Goal: Task Accomplishment & Management: Complete application form

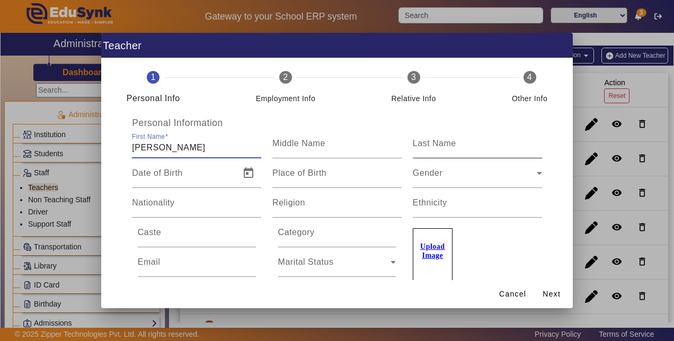
type input "[PERSON_NAME]"
click at [422, 153] on input "Last Name" at bounding box center [477, 148] width 129 height 13
type input "Verma"
click at [246, 171] on span "Open calendar" at bounding box center [248, 173] width 25 height 25
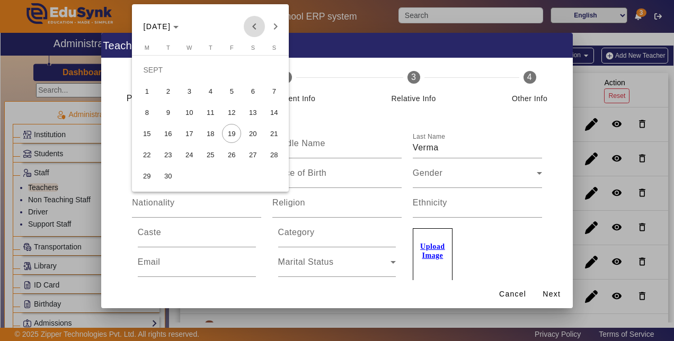
click at [252, 27] on span "Previous month" at bounding box center [254, 26] width 21 height 21
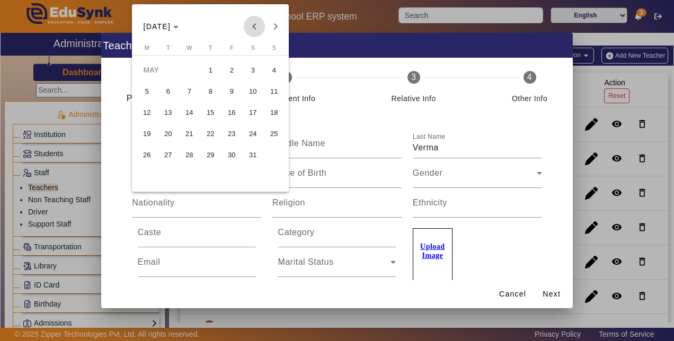
click at [252, 27] on span "Previous month" at bounding box center [254, 26] width 21 height 21
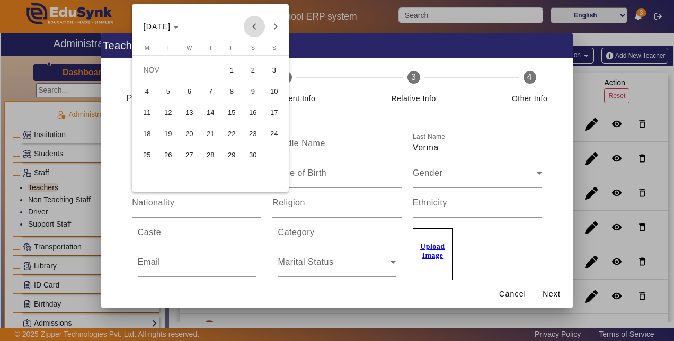
click at [252, 27] on span "Previous month" at bounding box center [254, 26] width 21 height 21
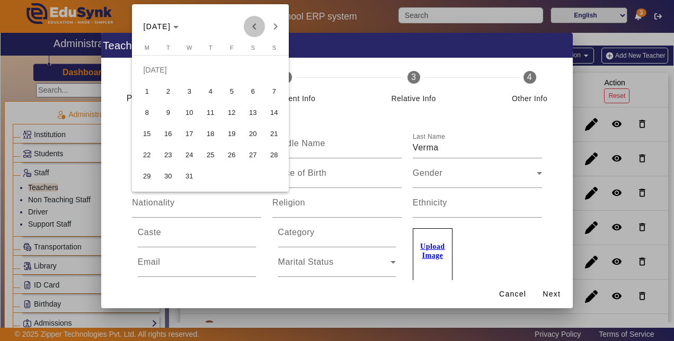
click at [252, 27] on span "Previous month" at bounding box center [254, 26] width 21 height 21
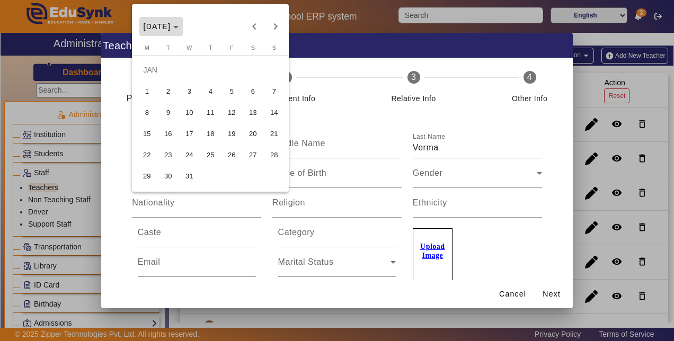
click at [179, 28] on icon "Choose month and year" at bounding box center [175, 27] width 5 height 3
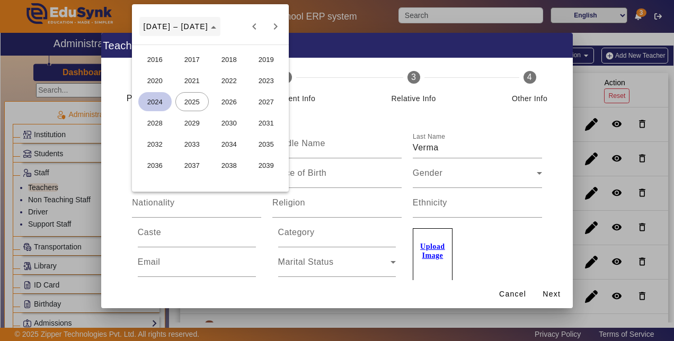
click at [211, 27] on polygon "Choose date" at bounding box center [213, 27] width 5 height 3
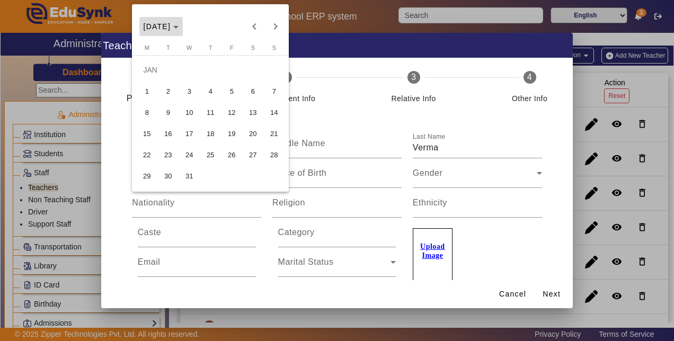
click at [179, 25] on span "[DATE]" at bounding box center [162, 26] width 36 height 8
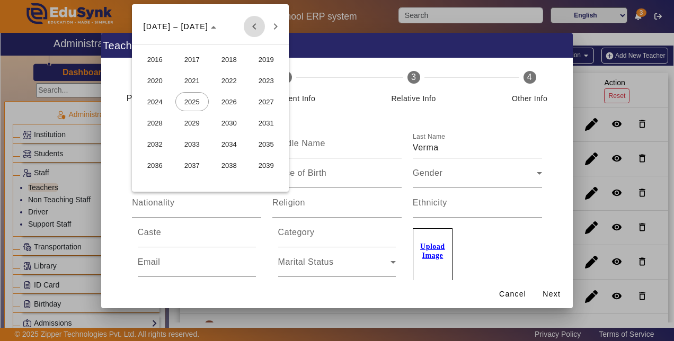
click at [252, 28] on span "Previous 24 years" at bounding box center [254, 26] width 21 height 21
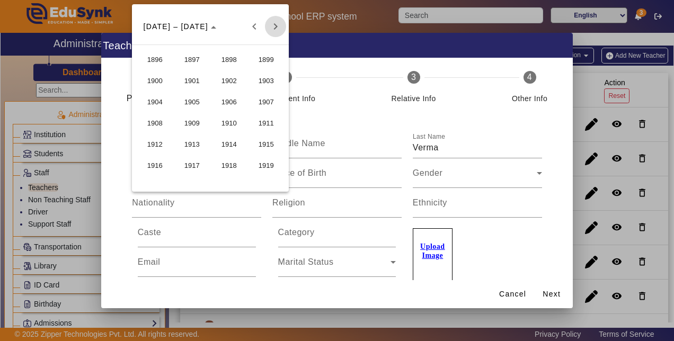
click at [277, 28] on span "Next 24 years" at bounding box center [275, 26] width 21 height 21
click at [252, 28] on span "Previous 24 years" at bounding box center [254, 26] width 21 height 21
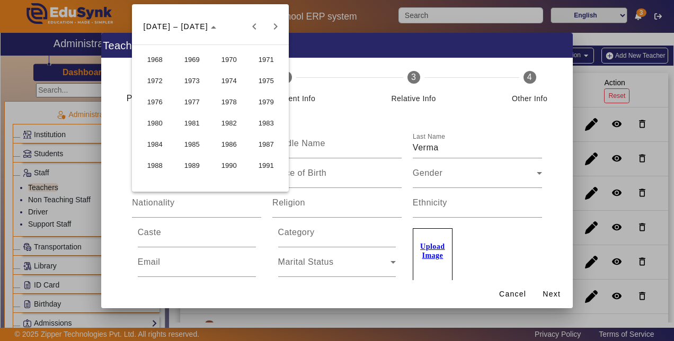
click at [266, 118] on span "1983" at bounding box center [266, 122] width 33 height 19
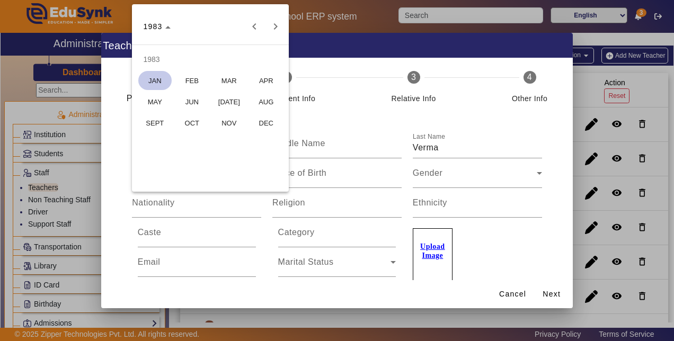
click at [145, 81] on span "JAN" at bounding box center [154, 80] width 33 height 19
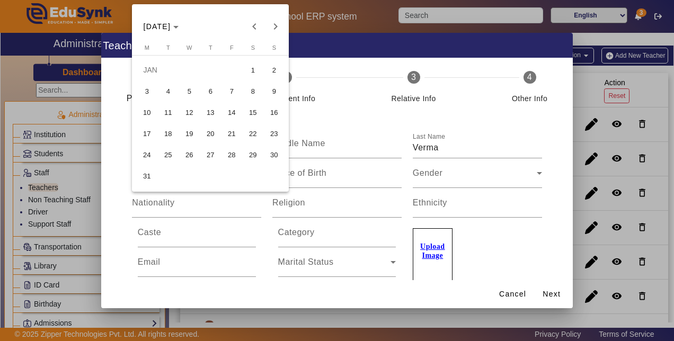
click at [205, 136] on span "20" at bounding box center [210, 133] width 19 height 19
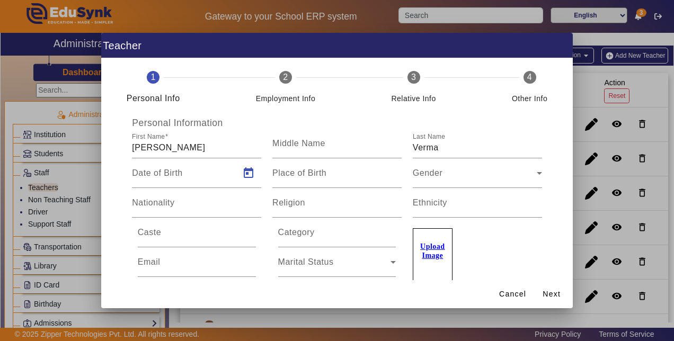
type input "[DATE]"
click at [281, 175] on mat-label "Place of Birth" at bounding box center [300, 173] width 54 height 9
click at [281, 175] on input "Place of Birth" at bounding box center [337, 177] width 129 height 13
type input "udaipur"
click at [426, 179] on span "Gender" at bounding box center [428, 177] width 30 height 9
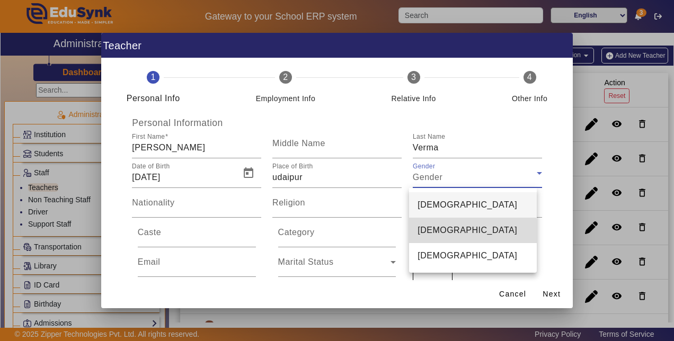
click at [444, 237] on span "[DEMOGRAPHIC_DATA]" at bounding box center [468, 230] width 100 height 13
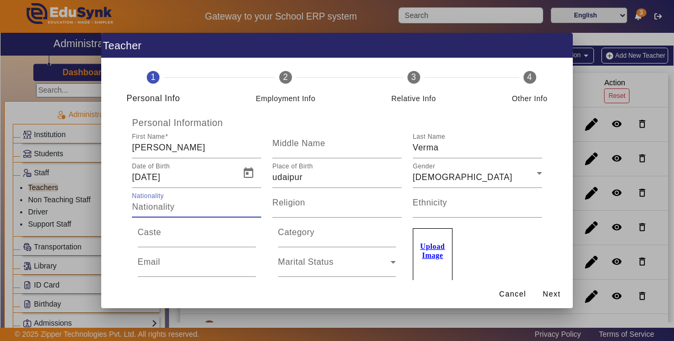
click at [182, 206] on input "Nationality" at bounding box center [196, 207] width 129 height 13
type input "i"
type input "[DEMOGRAPHIC_DATA]"
click at [301, 206] on mat-label "Religion" at bounding box center [289, 202] width 33 height 9
click at [301, 206] on input "Religion" at bounding box center [337, 207] width 129 height 13
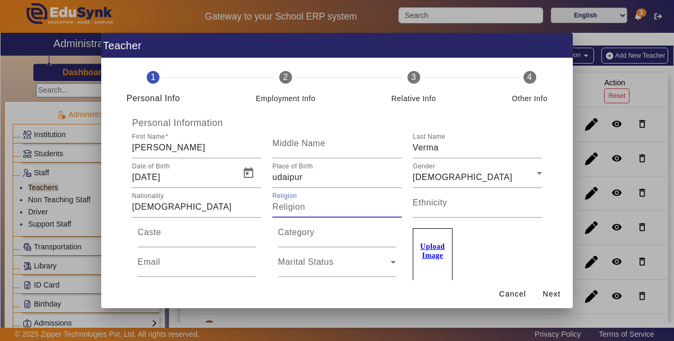
type input "h"
type input "[DEMOGRAPHIC_DATA]"
click at [161, 206] on input "[DEMOGRAPHIC_DATA]" at bounding box center [196, 207] width 129 height 13
type input "[DEMOGRAPHIC_DATA]"
click at [435, 206] on mat-label "Ethnicity" at bounding box center [430, 202] width 34 height 9
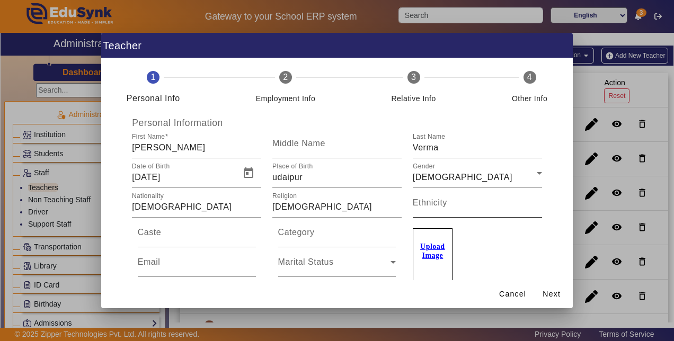
click at [435, 206] on input "Ethnicity" at bounding box center [477, 207] width 129 height 13
click at [179, 238] on input "Caste" at bounding box center [197, 237] width 118 height 13
type input "verma"
click at [282, 231] on mat-label "Category" at bounding box center [296, 232] width 37 height 9
click at [282, 231] on input "Category" at bounding box center [337, 237] width 118 height 13
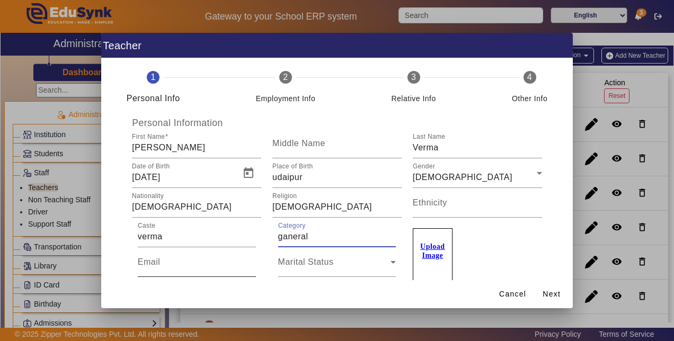
type input "ganeral"
click at [167, 268] on input "Email" at bounding box center [197, 266] width 118 height 13
type input "[EMAIL_ADDRESS][DOMAIN_NAME]"
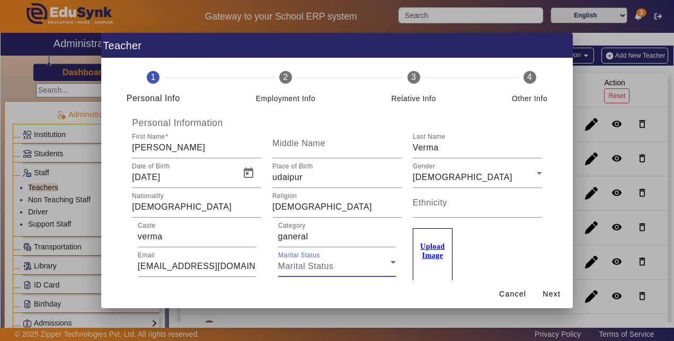
click at [318, 272] on div "Marital Status" at bounding box center [334, 266] width 113 height 13
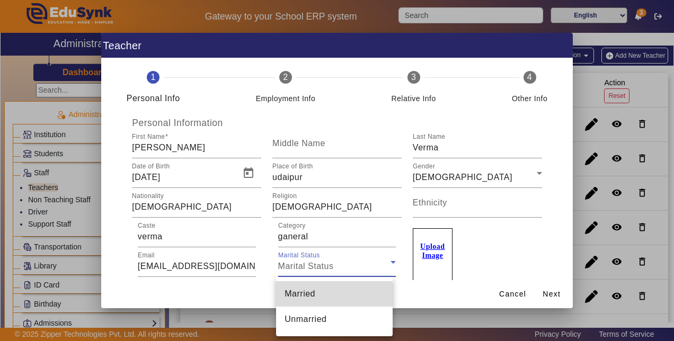
click at [308, 297] on span "Married" at bounding box center [300, 294] width 31 height 13
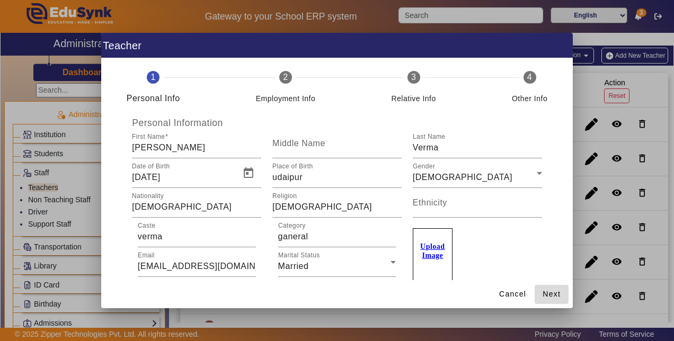
click at [550, 294] on span "Next" at bounding box center [552, 294] width 18 height 11
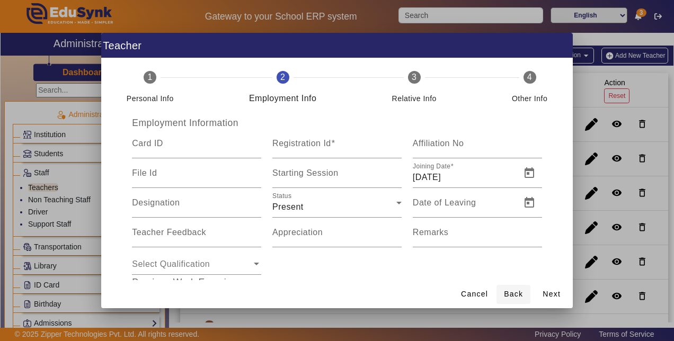
click at [508, 292] on span "Back" at bounding box center [513, 294] width 19 height 11
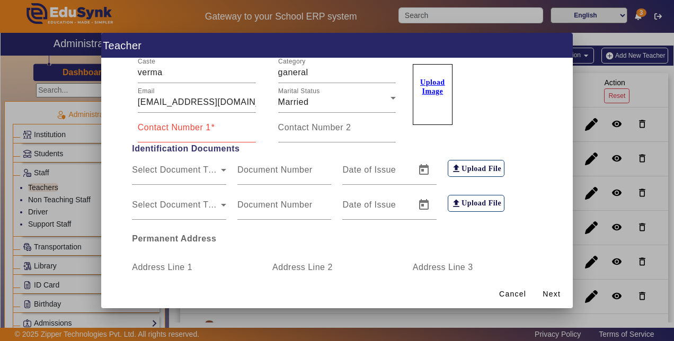
scroll to position [170, 0]
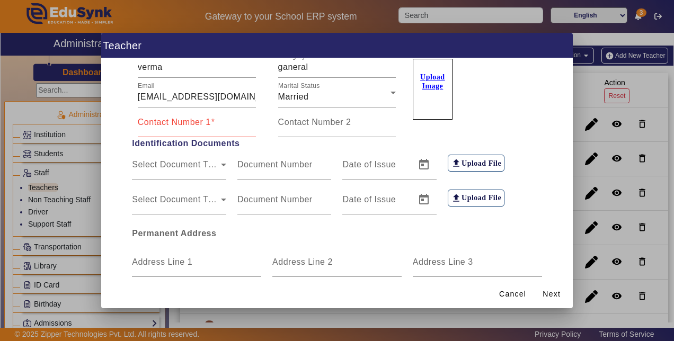
click at [148, 134] on div "Contact Number 1" at bounding box center [197, 123] width 118 height 30
type input "9929690004"
click at [181, 277] on div "Select Country Select State City Pin Code" at bounding box center [337, 295] width 421 height 37
click at [162, 271] on input "Address Line 1" at bounding box center [196, 266] width 129 height 13
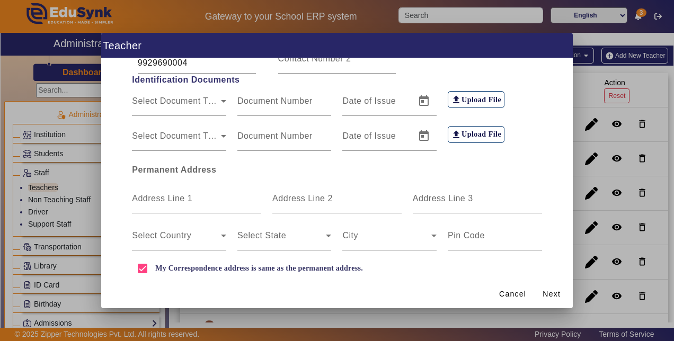
scroll to position [255, 0]
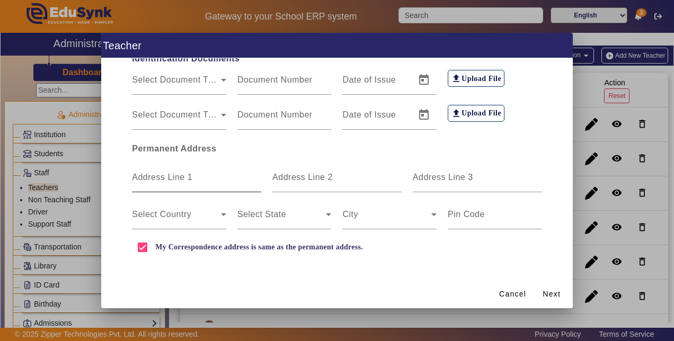
click at [138, 178] on mat-label "Address Line 1" at bounding box center [162, 177] width 60 height 9
click at [138, 178] on input "Address Line 1" at bounding box center [196, 181] width 129 height 13
type input "[STREET_ADDRESS][PERSON_NAME]"
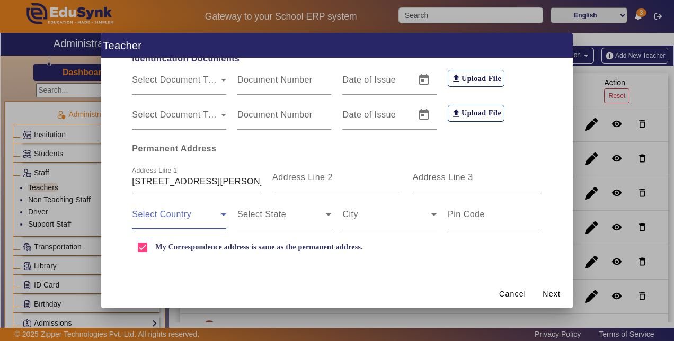
click at [173, 214] on span at bounding box center [176, 219] width 89 height 13
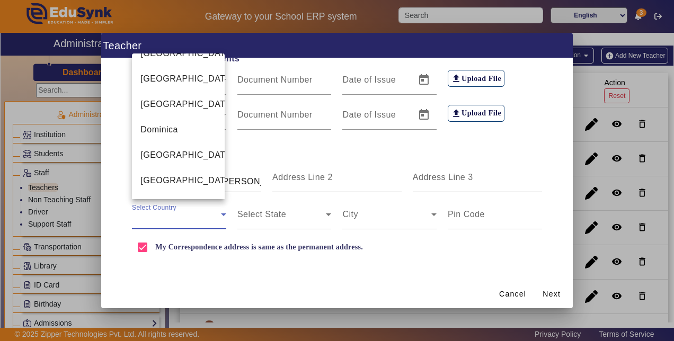
scroll to position [2442, 0]
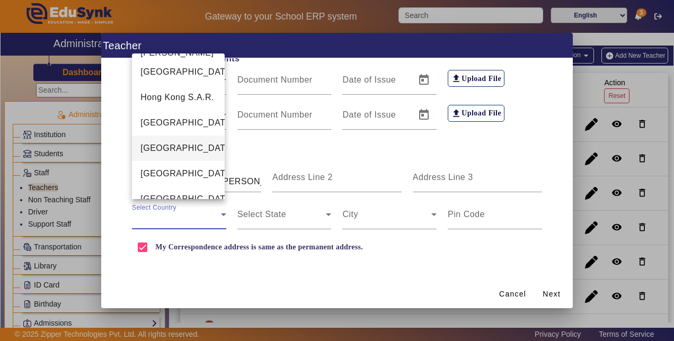
click at [157, 225] on div at bounding box center [337, 170] width 674 height 341
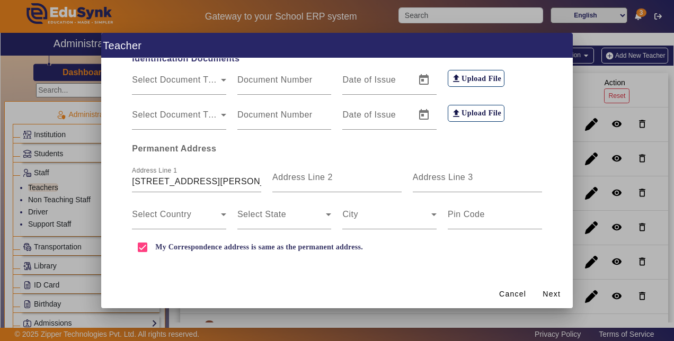
click at [157, 225] on div "Select Country" at bounding box center [179, 215] width 94 height 30
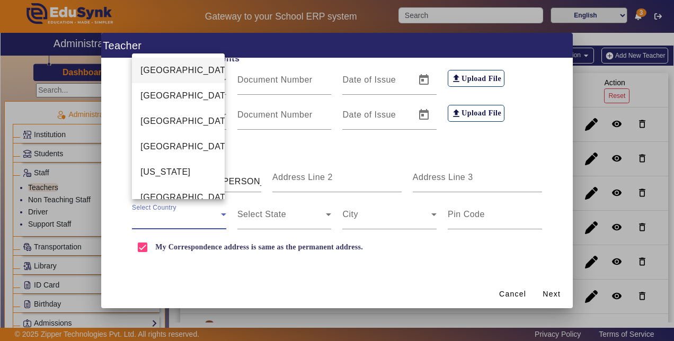
click at [157, 225] on div at bounding box center [337, 170] width 674 height 341
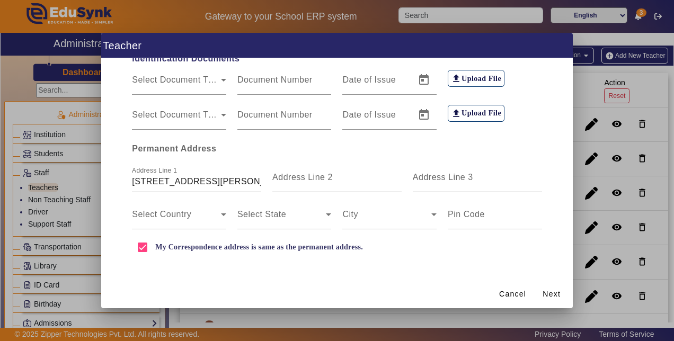
click at [157, 225] on div "Select Country" at bounding box center [179, 215] width 94 height 30
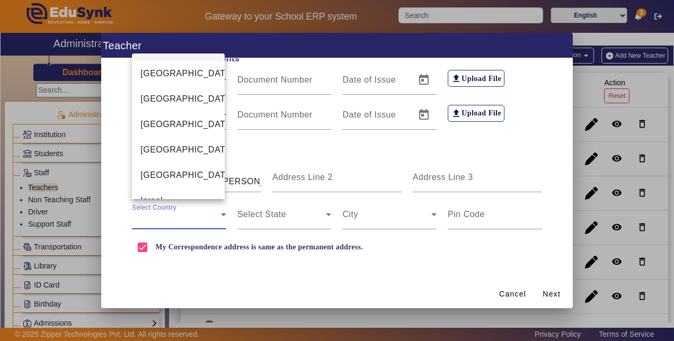
scroll to position [2548, 0]
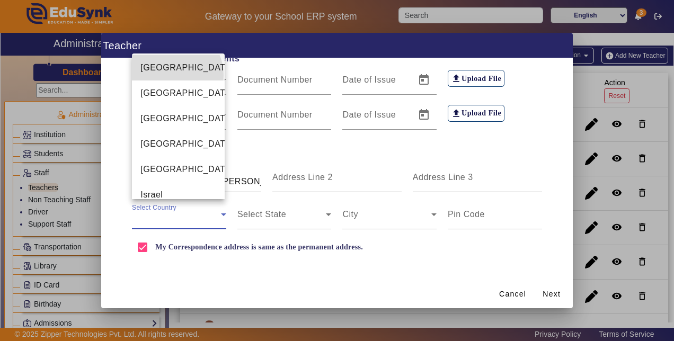
click at [170, 81] on mat-option "[GEOGRAPHIC_DATA]" at bounding box center [178, 67] width 93 height 25
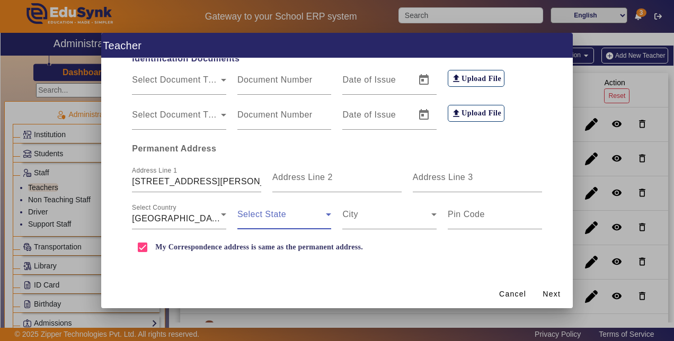
click at [245, 216] on span at bounding box center [282, 219] width 89 height 13
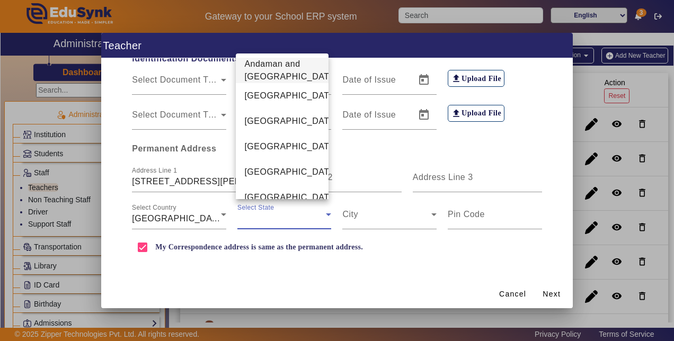
scroll to position [609, 0]
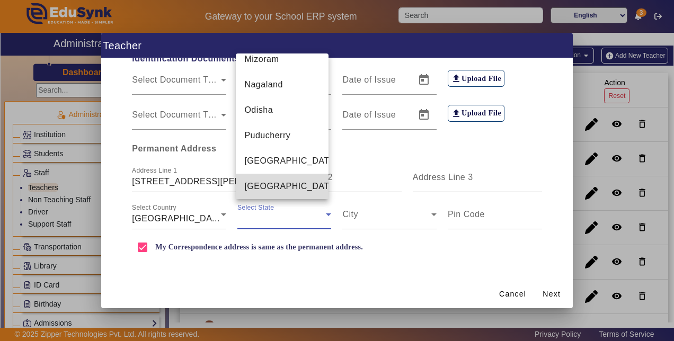
click at [300, 182] on mat-option "[GEOGRAPHIC_DATA]" at bounding box center [282, 186] width 93 height 25
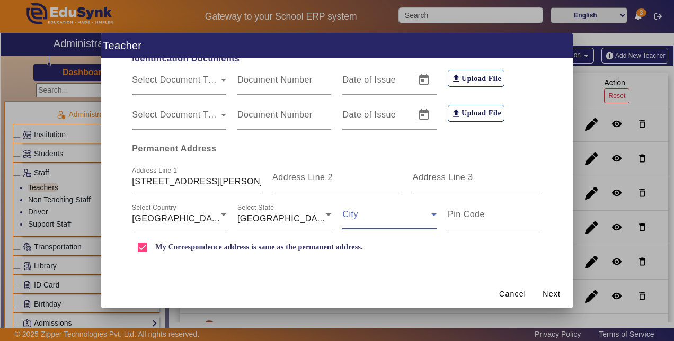
click at [362, 213] on span at bounding box center [387, 219] width 89 height 13
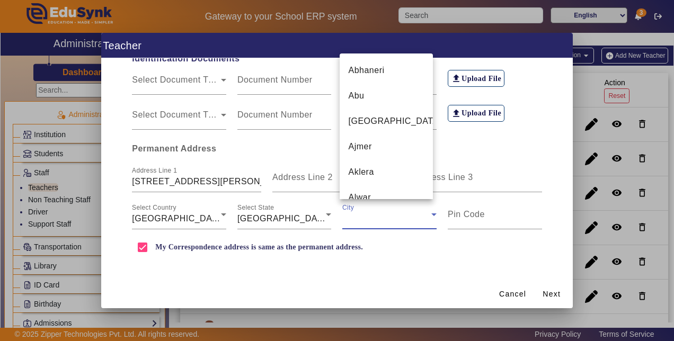
scroll to position [4541, 0]
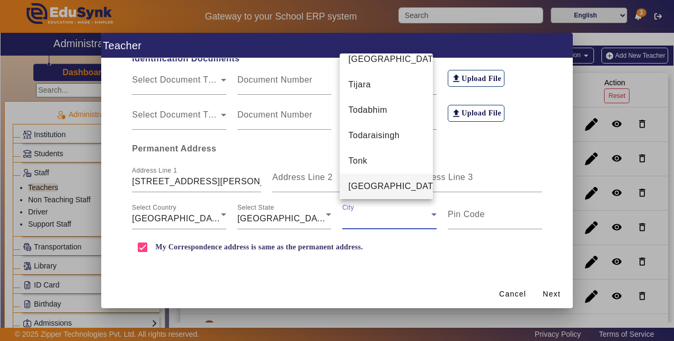
click at [378, 186] on span "[GEOGRAPHIC_DATA]" at bounding box center [394, 186] width 93 height 13
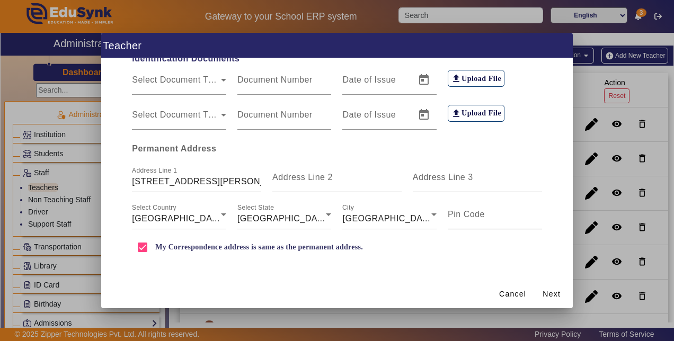
click at [464, 216] on mat-label "Pin Code" at bounding box center [466, 214] width 37 height 9
click at [464, 216] on input "Pin Code" at bounding box center [495, 219] width 94 height 13
type input "313001"
click at [556, 292] on span "Next" at bounding box center [552, 294] width 18 height 11
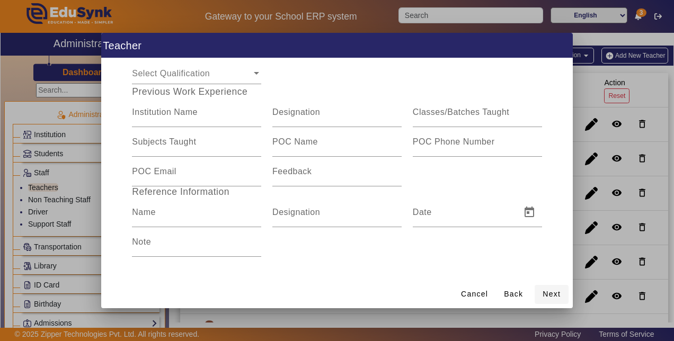
scroll to position [191, 0]
click at [135, 120] on input "Institution Name" at bounding box center [196, 116] width 129 height 13
type input "Footprints [GEOGRAPHIC_DATA]"
click at [276, 124] on div "Designation" at bounding box center [337, 113] width 129 height 30
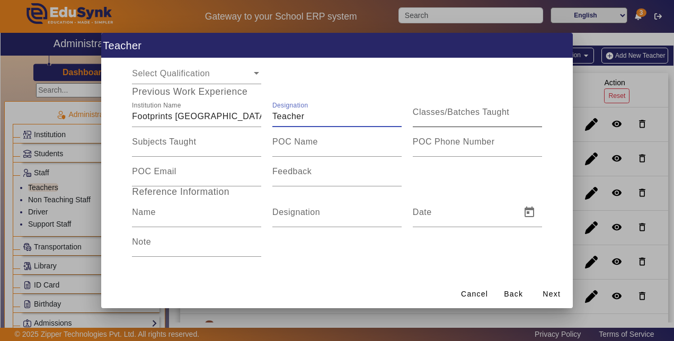
type input "Teacher"
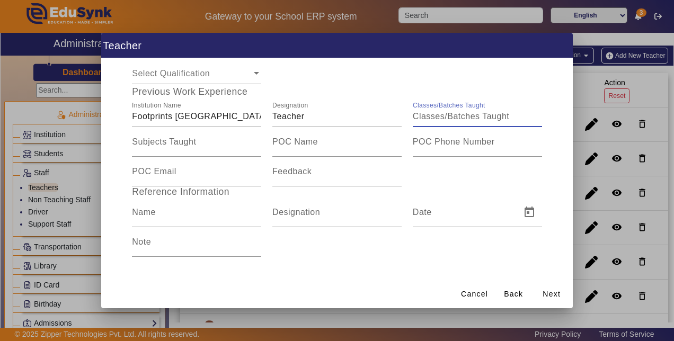
click at [413, 120] on input "Classes/Batches Taught" at bounding box center [477, 116] width 129 height 13
type input "Toddler"
click at [188, 146] on mat-label "Subjects Taught" at bounding box center [164, 141] width 64 height 9
click at [188, 146] on input "Subjects Taught" at bounding box center [196, 146] width 129 height 13
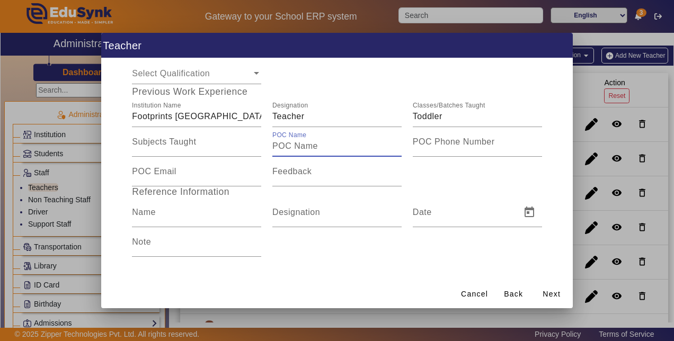
click at [318, 145] on input "POC Name" at bounding box center [337, 146] width 129 height 13
click at [174, 175] on mat-label "POC Email" at bounding box center [154, 171] width 45 height 9
click at [174, 175] on input "POC Email" at bounding box center [196, 176] width 129 height 13
type input "f"
click at [143, 223] on input "Name" at bounding box center [196, 216] width 129 height 13
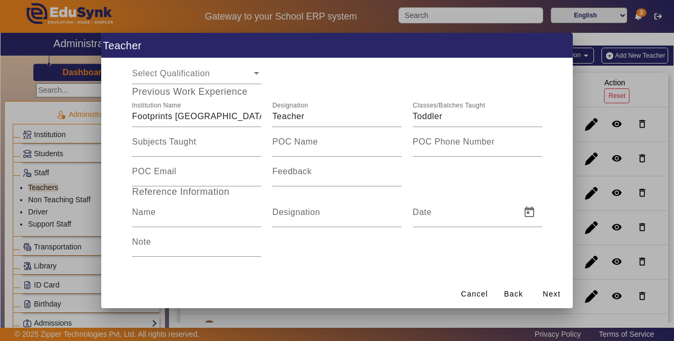
click at [372, 259] on div "Personal Information First Name [PERSON_NAME] Middle Name Last Name Verma Date …" at bounding box center [337, 98] width 446 height 343
click at [573, 61] on div at bounding box center [337, 170] width 674 height 341
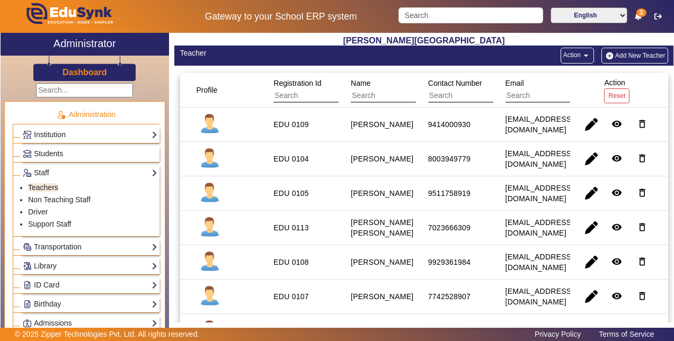
click at [573, 61] on button "Action arrow_drop_down" at bounding box center [577, 56] width 33 height 16
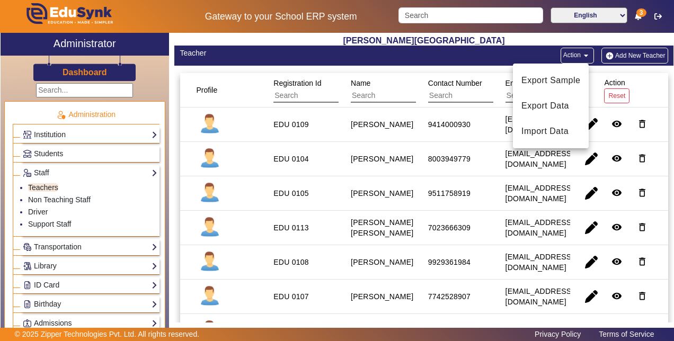
click at [672, 318] on div at bounding box center [337, 170] width 674 height 341
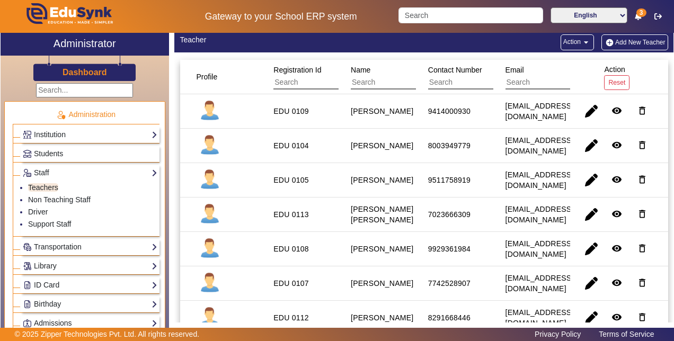
scroll to position [0, 0]
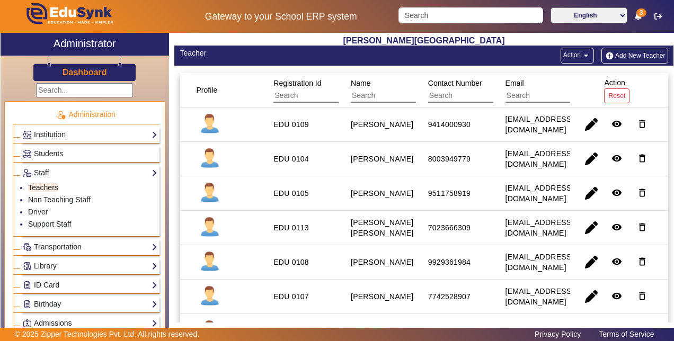
click at [98, 156] on link "Students" at bounding box center [90, 154] width 135 height 12
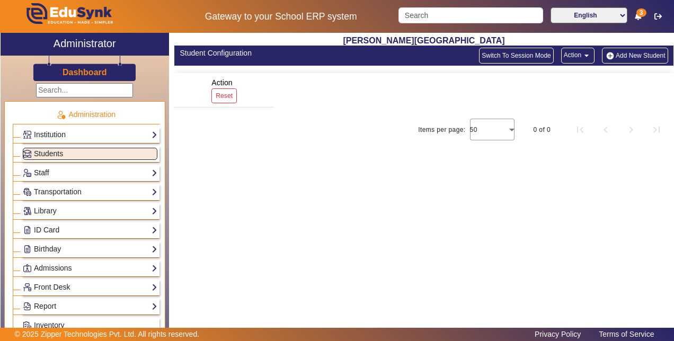
click at [100, 171] on link "Staff" at bounding box center [90, 173] width 135 height 12
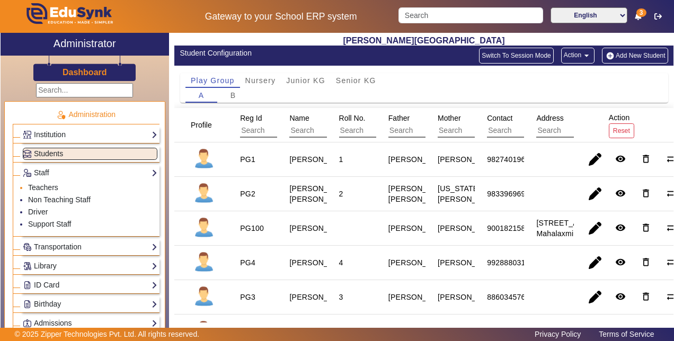
click at [94, 183] on li "Teachers" at bounding box center [92, 188] width 129 height 12
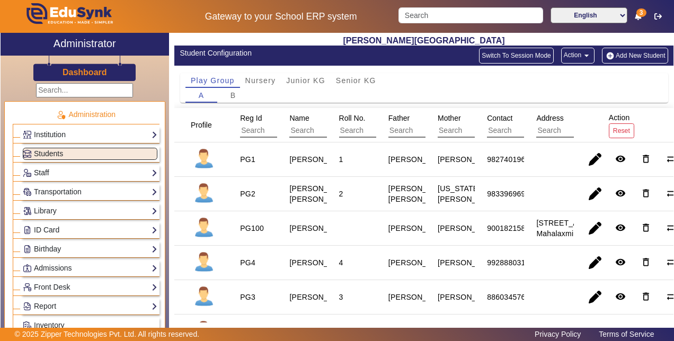
click at [73, 168] on link "Staff" at bounding box center [90, 173] width 135 height 12
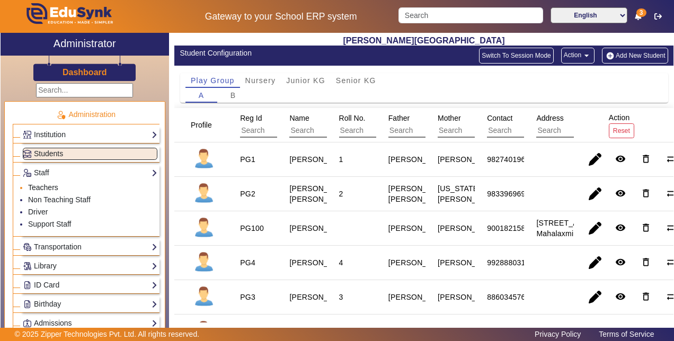
click at [47, 183] on link "Teachers" at bounding box center [43, 187] width 30 height 8
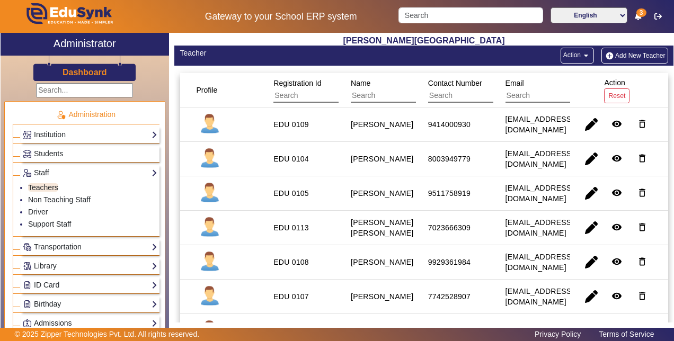
click at [633, 52] on button "Add New Teacher" at bounding box center [635, 56] width 67 height 16
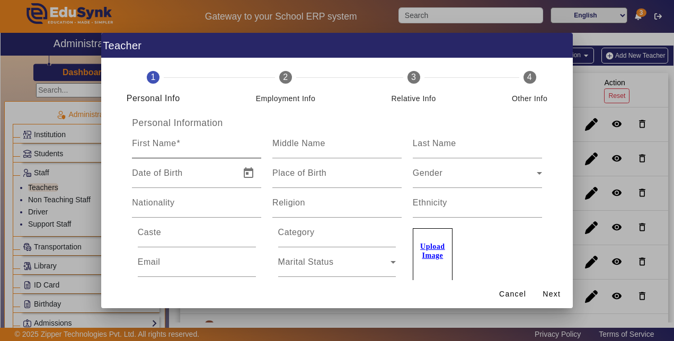
click at [231, 137] on div "First Name" at bounding box center [196, 144] width 129 height 30
type input "[PERSON_NAME]"
type input "Verma"
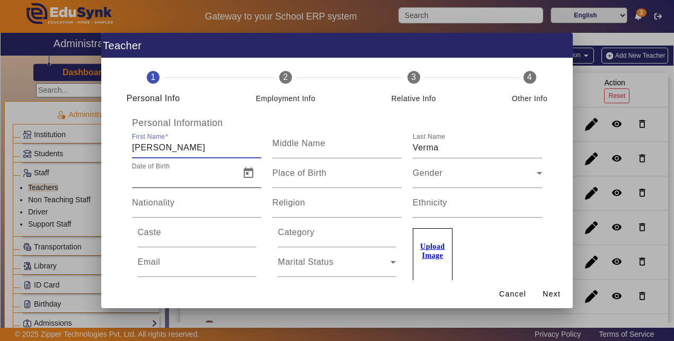
type input "[DATE]"
type input "[STREET_ADDRESS][PERSON_NAME]"
type input "313001"
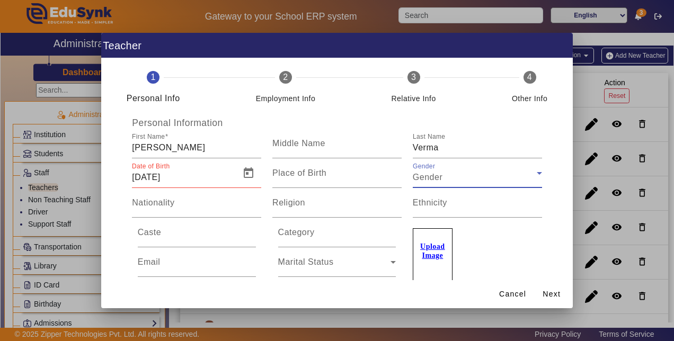
click at [441, 181] on div "Gender" at bounding box center [475, 177] width 124 height 13
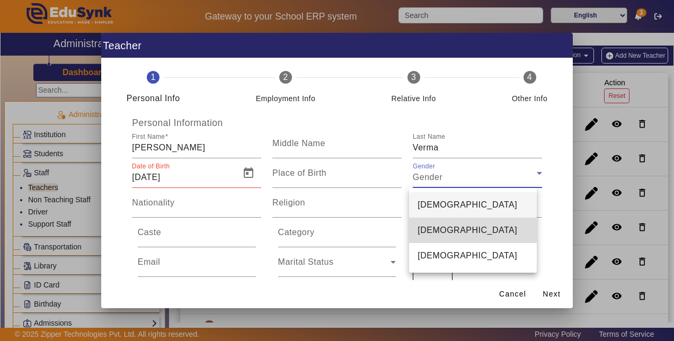
click at [431, 233] on span "[DEMOGRAPHIC_DATA]" at bounding box center [468, 230] width 100 height 13
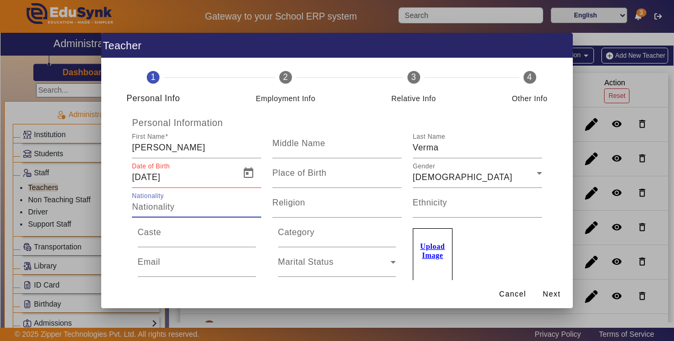
click at [143, 211] on input "Nationality" at bounding box center [196, 207] width 129 height 13
type input "i"
type input "[DEMOGRAPHIC_DATA]"
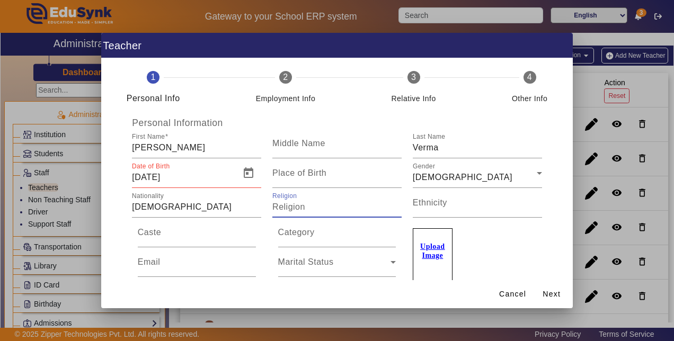
click at [304, 211] on input "Religion" at bounding box center [337, 207] width 129 height 13
type input "[DEMOGRAPHIC_DATA]"
click at [148, 241] on input "Caste" at bounding box center [197, 237] width 118 height 13
type input "Verma"
click at [295, 237] on mat-label "Category" at bounding box center [296, 232] width 37 height 9
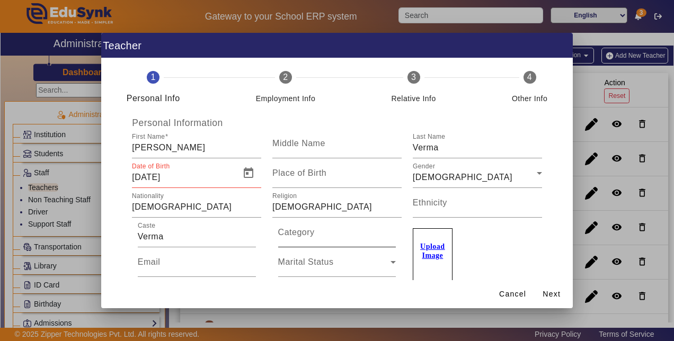
click at [295, 237] on input "Category" at bounding box center [337, 237] width 118 height 13
type input "Ganeral"
click at [294, 263] on span "Marital Status" at bounding box center [306, 266] width 56 height 9
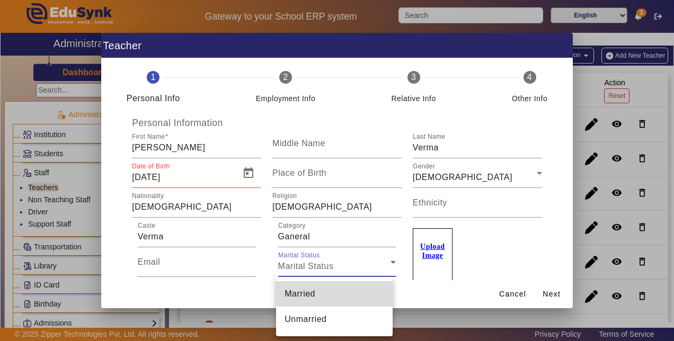
click at [295, 299] on span "Married" at bounding box center [300, 294] width 31 height 13
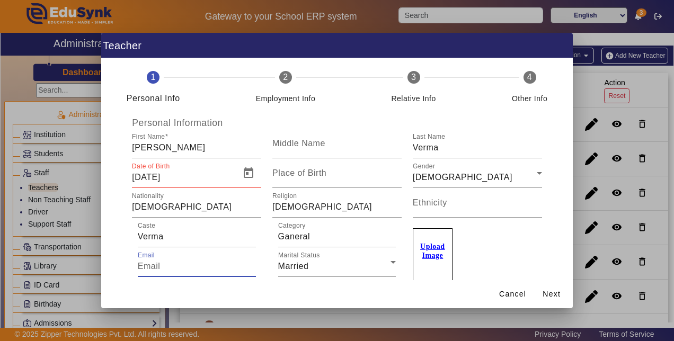
click at [179, 266] on input "Email" at bounding box center [197, 266] width 118 height 13
type input "[EMAIL_ADDRESS][DOMAIN_NAME]"
type input "09929690004"
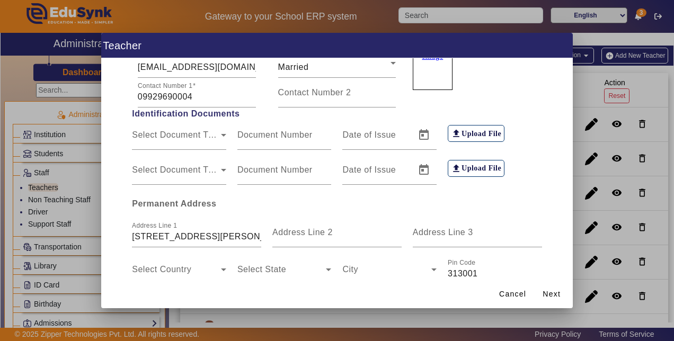
scroll to position [212, 0]
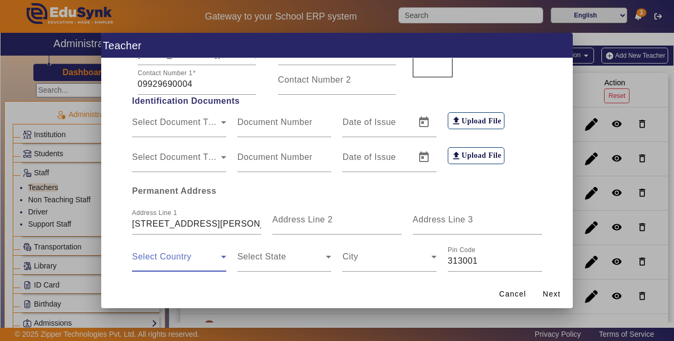
click at [148, 262] on span at bounding box center [176, 261] width 89 height 13
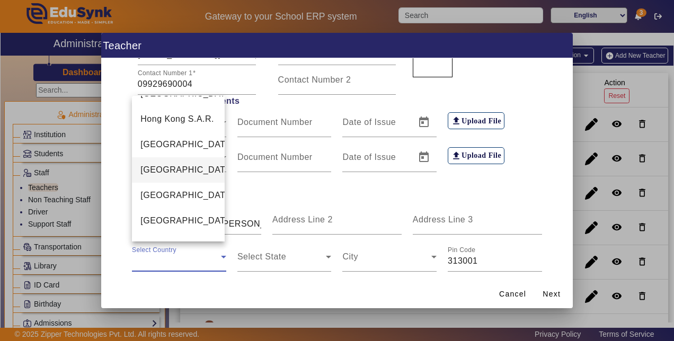
scroll to position [2463, 0]
click at [173, 208] on mat-option "[GEOGRAPHIC_DATA]" at bounding box center [178, 194] width 93 height 25
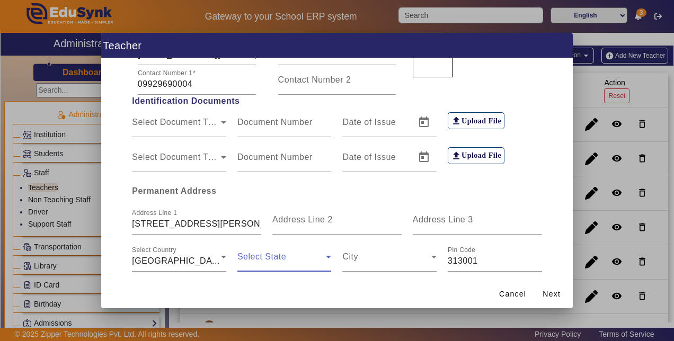
click at [255, 255] on span at bounding box center [282, 261] width 89 height 13
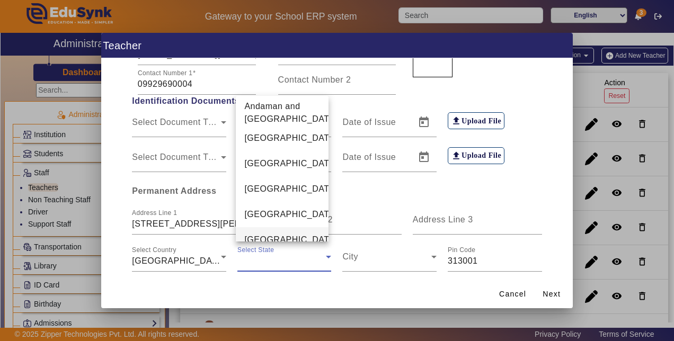
scroll to position [609, 0]
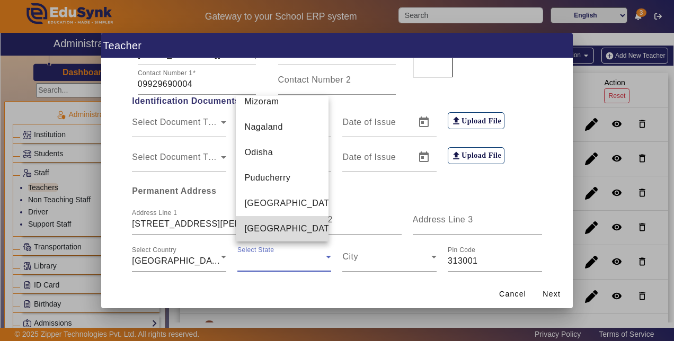
click at [286, 238] on mat-option "[GEOGRAPHIC_DATA]" at bounding box center [282, 228] width 93 height 25
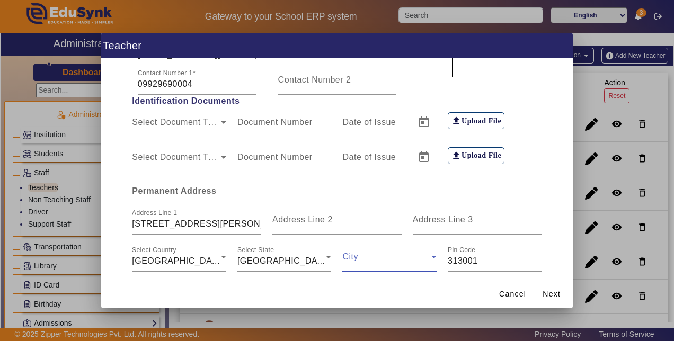
click at [428, 254] on icon at bounding box center [434, 257] width 13 height 13
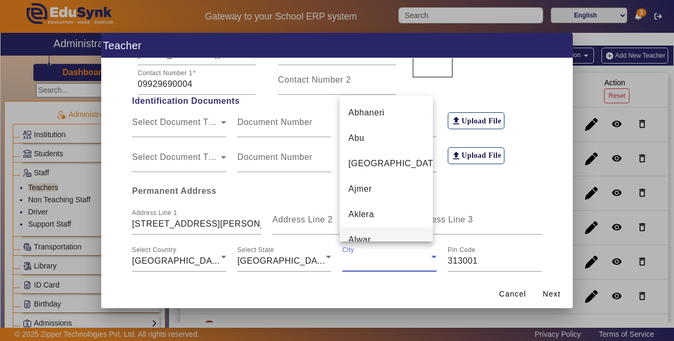
scroll to position [4541, 0]
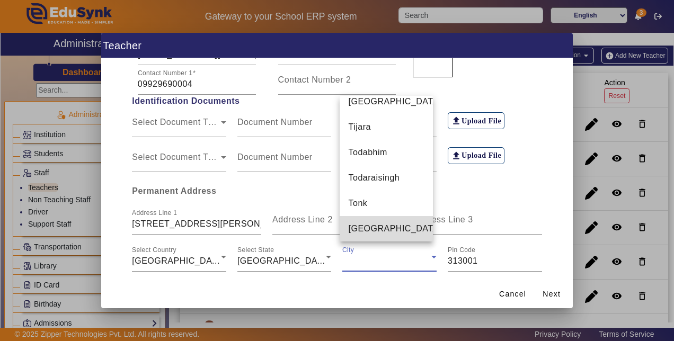
click at [394, 235] on mat-option "[GEOGRAPHIC_DATA]" at bounding box center [386, 228] width 93 height 25
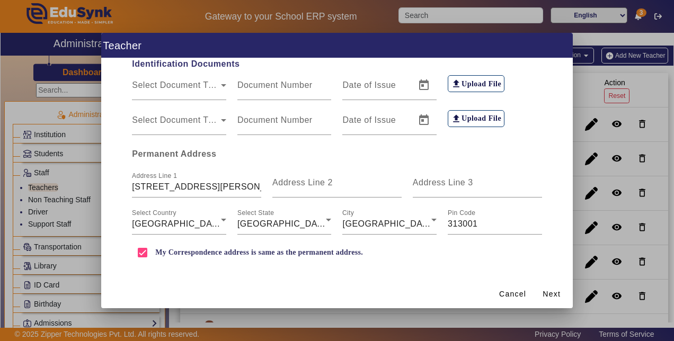
scroll to position [255, 0]
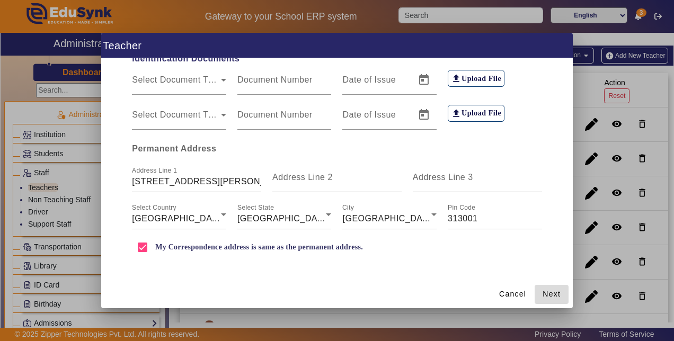
click at [546, 300] on span "Next" at bounding box center [552, 294] width 18 height 11
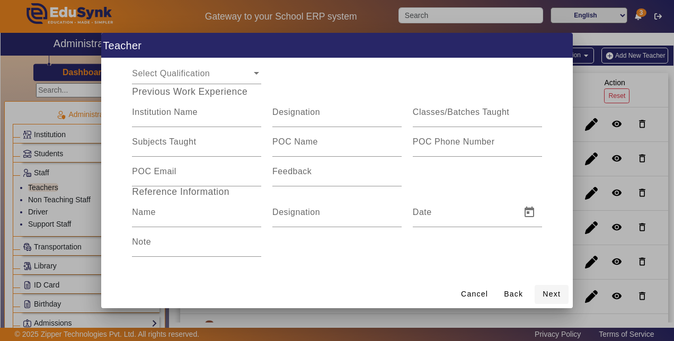
scroll to position [191, 0]
click at [174, 123] on div "Institution Name" at bounding box center [196, 113] width 129 height 30
click at [173, 117] on input "Footprints [GEOGRAPHIC_DATA]" at bounding box center [196, 116] width 129 height 13
type input "Footprints Pre-school [GEOGRAPHIC_DATA]"
click at [301, 112] on mat-label "Designation" at bounding box center [297, 112] width 48 height 9
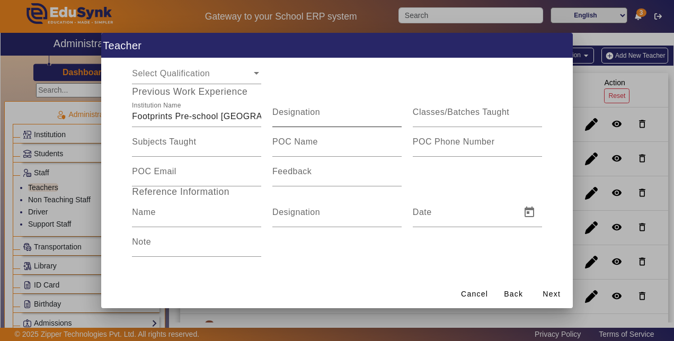
click at [301, 112] on input "Designation" at bounding box center [337, 116] width 129 height 13
type input "Teacher"
click at [428, 117] on mat-label "Classes/Batches Taught" at bounding box center [461, 112] width 96 height 9
click at [428, 117] on input "Classes/Batches Taught" at bounding box center [477, 116] width 129 height 13
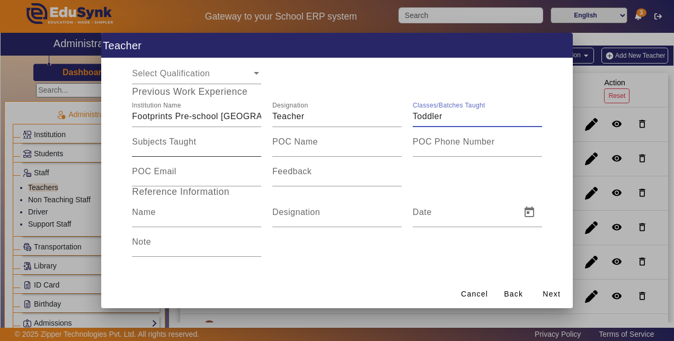
type input "Toddler"
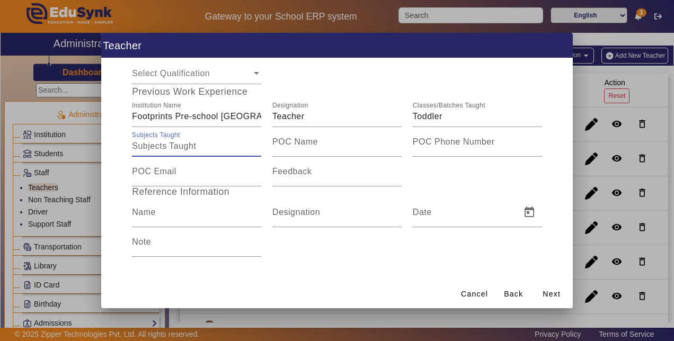
click at [204, 146] on input "Subjects Taught" at bounding box center [196, 146] width 129 height 13
click at [561, 294] on span "Next" at bounding box center [552, 294] width 18 height 11
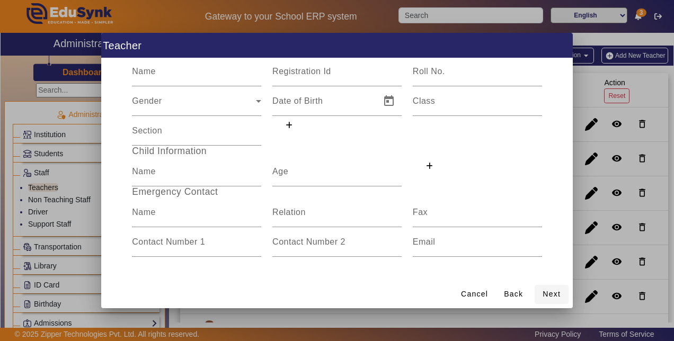
scroll to position [72, 0]
click at [142, 73] on mat-label "Name" at bounding box center [144, 71] width 24 height 9
click at [142, 73] on input "Name" at bounding box center [196, 75] width 129 height 13
type input "[PERSON_NAME]"
click at [319, 76] on mat-label "Registration Id" at bounding box center [302, 71] width 59 height 9
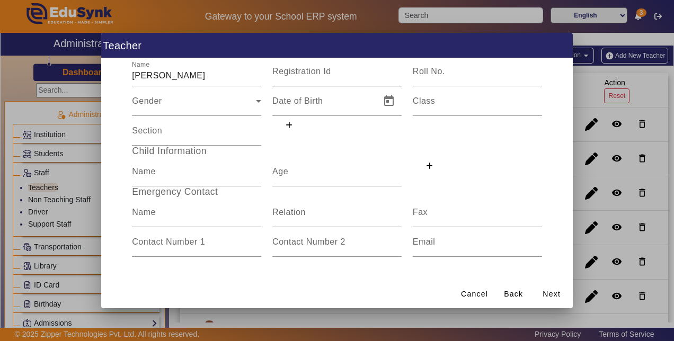
click at [319, 76] on input "Registration Id" at bounding box center [337, 75] width 129 height 13
click at [147, 106] on span "Gender" at bounding box center [147, 105] width 30 height 9
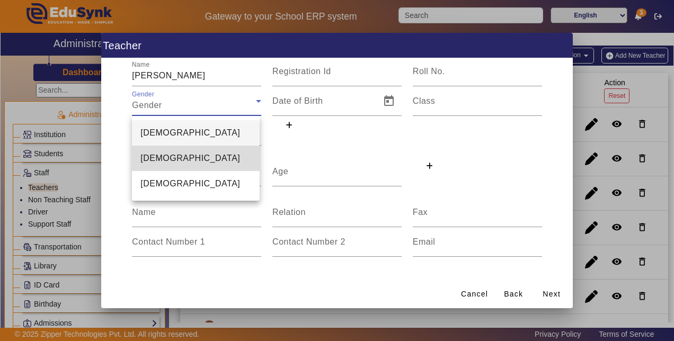
click at [157, 161] on span "[DEMOGRAPHIC_DATA]" at bounding box center [191, 158] width 100 height 13
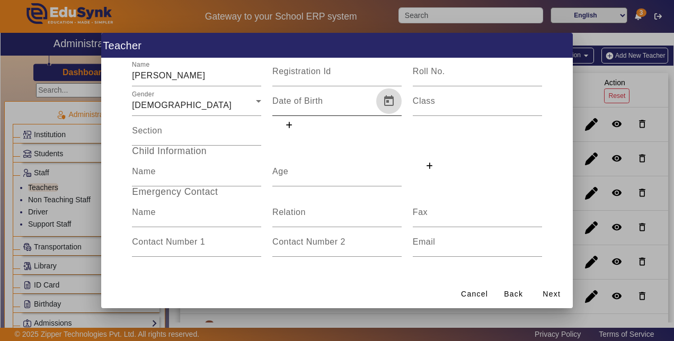
click at [387, 103] on span "Open calendar" at bounding box center [388, 101] width 25 height 25
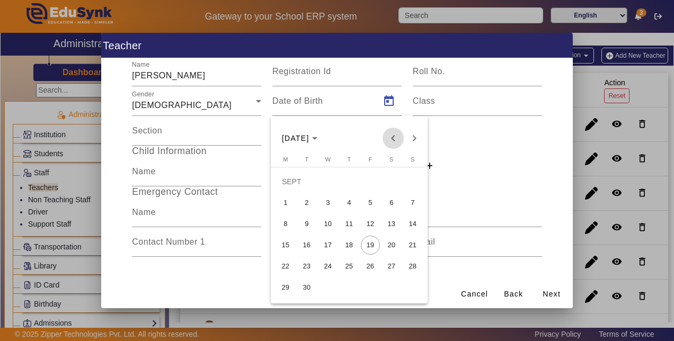
click at [393, 139] on span "Previous month" at bounding box center [393, 138] width 21 height 21
click at [318, 142] on span "[DATE]" at bounding box center [300, 138] width 36 height 8
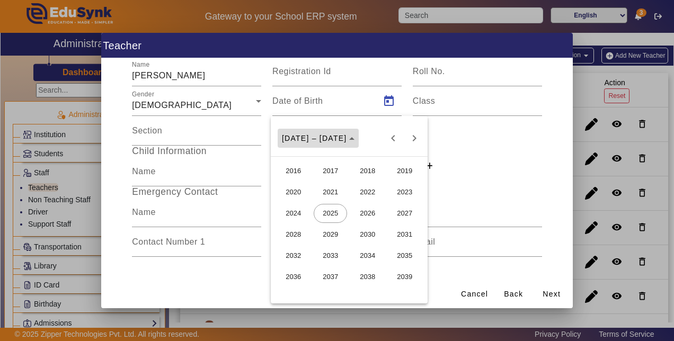
click at [337, 137] on span "[DATE] – [DATE]" at bounding box center [318, 138] width 73 height 8
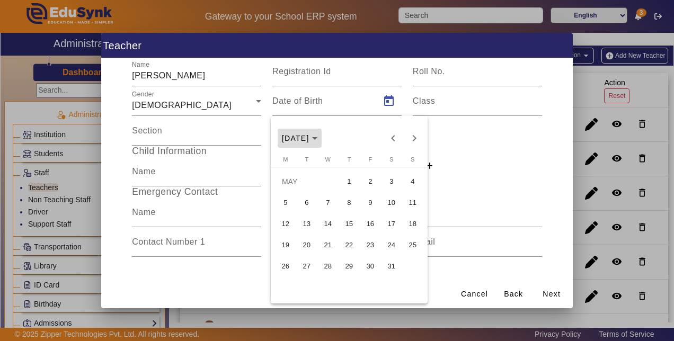
click at [318, 139] on icon "Choose month and year" at bounding box center [314, 138] width 5 height 3
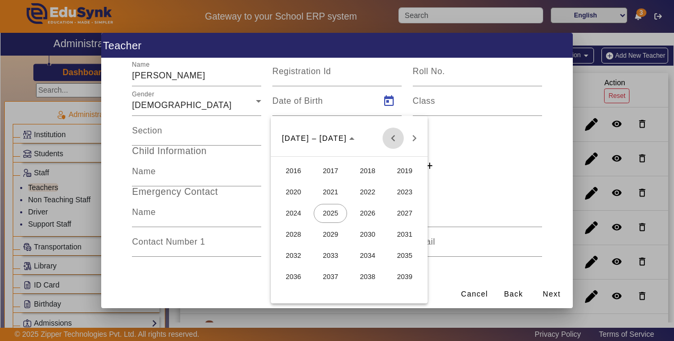
click at [387, 141] on span "Previous 24 years" at bounding box center [393, 138] width 21 height 21
click at [413, 138] on span "Next 24 years" at bounding box center [414, 138] width 21 height 21
click at [406, 235] on span "1983" at bounding box center [404, 234] width 33 height 19
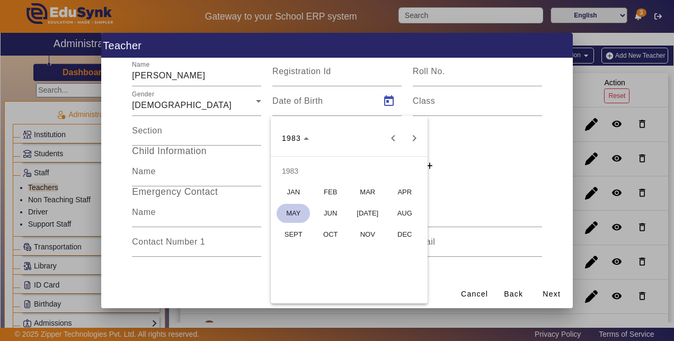
click at [298, 190] on span "JAN" at bounding box center [293, 192] width 33 height 19
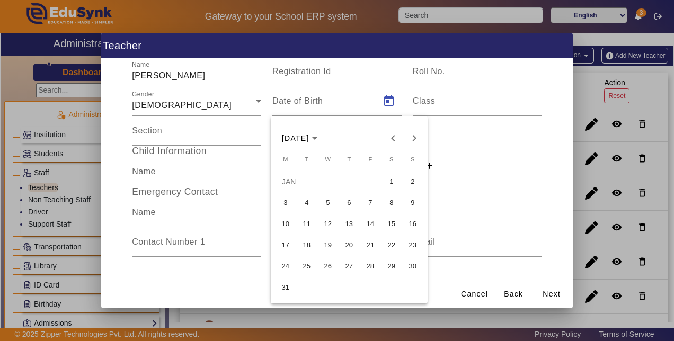
click at [350, 248] on span "20" at bounding box center [349, 245] width 19 height 19
type input "[DATE]"
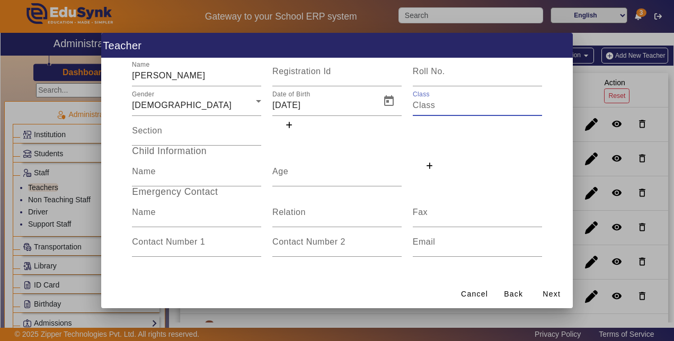
click at [443, 108] on input "Class" at bounding box center [477, 105] width 129 height 13
type input "Play Group"
click at [163, 130] on input "Section" at bounding box center [196, 135] width 129 height 13
click at [161, 175] on input "Name" at bounding box center [196, 176] width 129 height 13
type input "P"
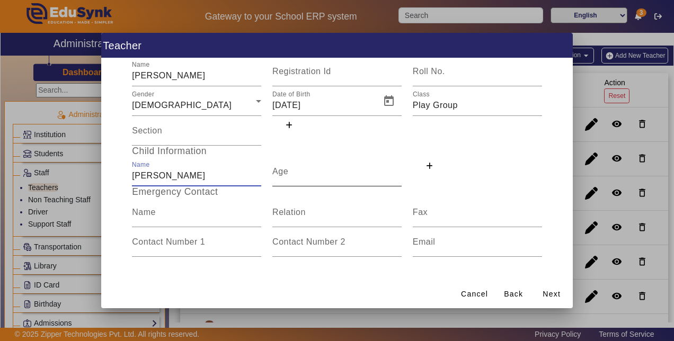
type input "[PERSON_NAME]"
click at [291, 171] on input "Age" at bounding box center [337, 176] width 129 height 13
type input "18 year"
click at [141, 222] on input "Name" at bounding box center [196, 216] width 129 height 13
click at [118, 279] on div "1 Personal Info 2 Employment Info 3 Relative Info 4 Other Info Personal Informa…" at bounding box center [337, 169] width 472 height 222
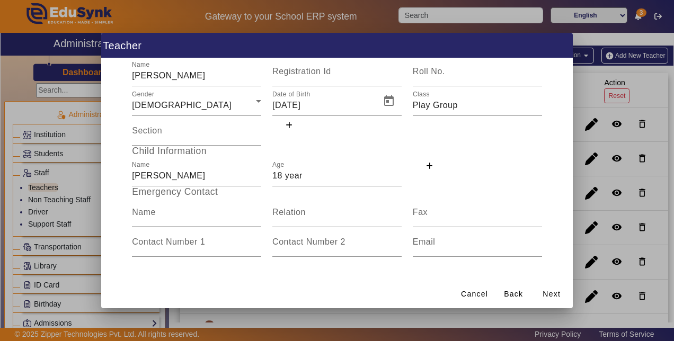
click at [140, 216] on mat-label "Name" at bounding box center [144, 212] width 24 height 9
click at [140, 216] on input "Name" at bounding box center [196, 216] width 129 height 13
type input "[PERSON_NAME]"
click at [306, 219] on input "Relation" at bounding box center [337, 216] width 129 height 13
type input "Husband"
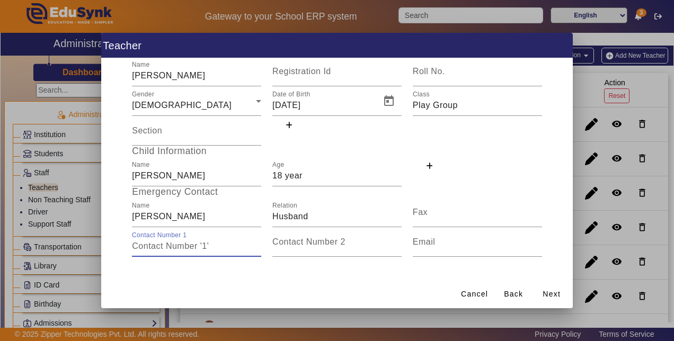
click at [196, 249] on input "Contact Number 1" at bounding box center [196, 246] width 129 height 13
type input "9"
type input "7014922082"
click at [529, 214] on input "Fax" at bounding box center [477, 216] width 129 height 13
click at [560, 228] on div "1 Personal Info 2 Employment Info 3 Relative Info 4 Other Info Personal Informa…" at bounding box center [337, 169] width 472 height 222
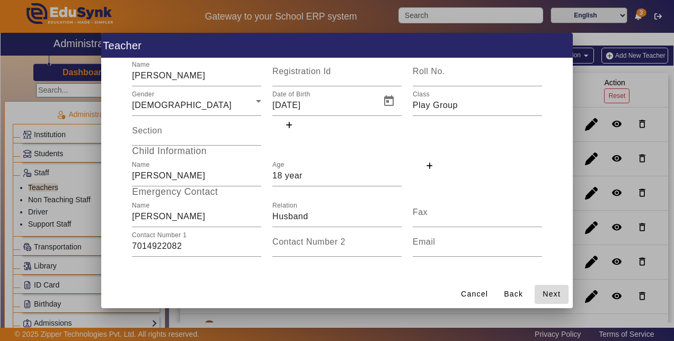
click at [554, 295] on span "Next" at bounding box center [552, 294] width 18 height 11
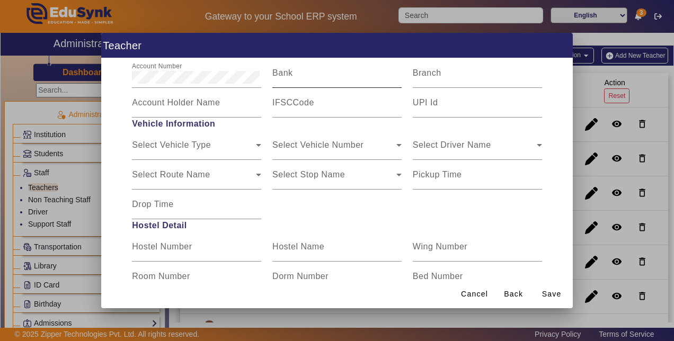
click at [290, 73] on mat-label "Bank" at bounding box center [283, 72] width 20 height 9
click at [290, 73] on input "Bank" at bounding box center [337, 77] width 129 height 13
click at [275, 74] on mat-label "Bank" at bounding box center [283, 72] width 20 height 9
click at [275, 74] on input "Bank" at bounding box center [337, 77] width 129 height 13
type input "Axis Bank Udaipur"
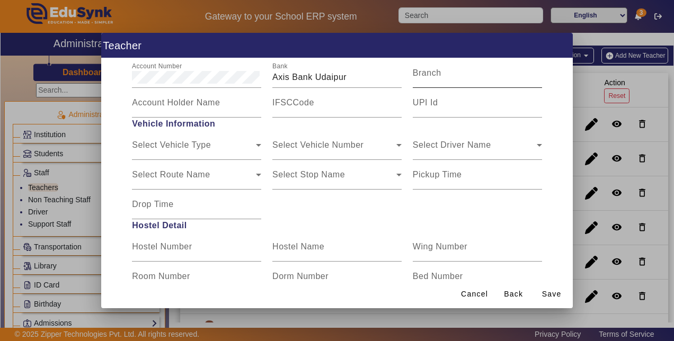
click at [419, 76] on mat-label "Branch" at bounding box center [427, 72] width 29 height 9
click at [419, 76] on input "Branch" at bounding box center [477, 77] width 129 height 13
type input "[GEOGRAPHIC_DATA]"
click at [208, 107] on mat-label "Account Holder Name" at bounding box center [176, 102] width 88 height 9
click at [208, 108] on input "Account Holder Name" at bounding box center [196, 107] width 129 height 13
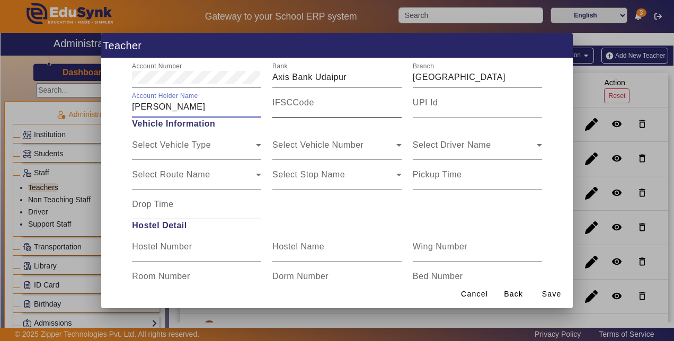
type input "[PERSON_NAME]"
click at [282, 112] on input "IFSCCode" at bounding box center [337, 107] width 129 height 13
type input "u"
type input "UTIB0000097"
click at [429, 99] on mat-label "UPI Id" at bounding box center [425, 102] width 25 height 9
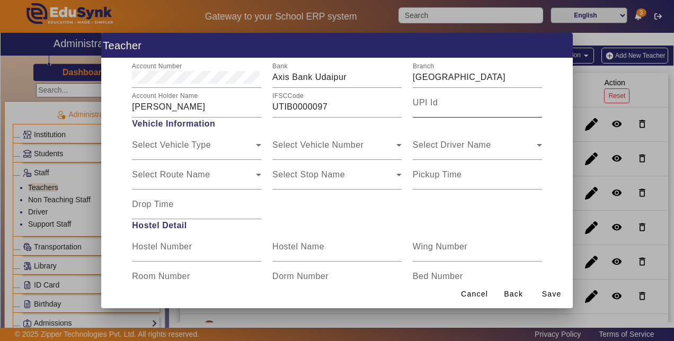
click at [429, 101] on input "UPI Id" at bounding box center [477, 107] width 129 height 13
type input "H"
type input "hardikaparihar-1@okaxis"
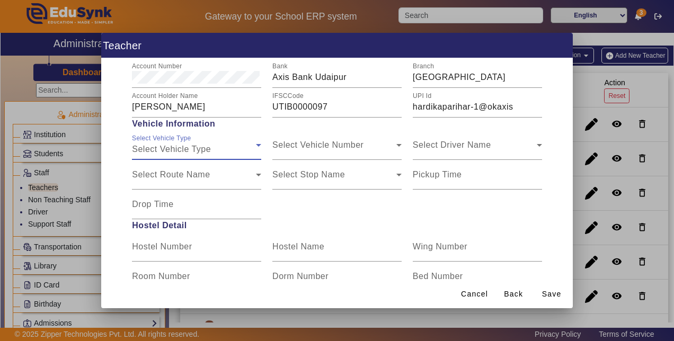
click at [232, 143] on div "Select Vehicle Type" at bounding box center [194, 149] width 124 height 13
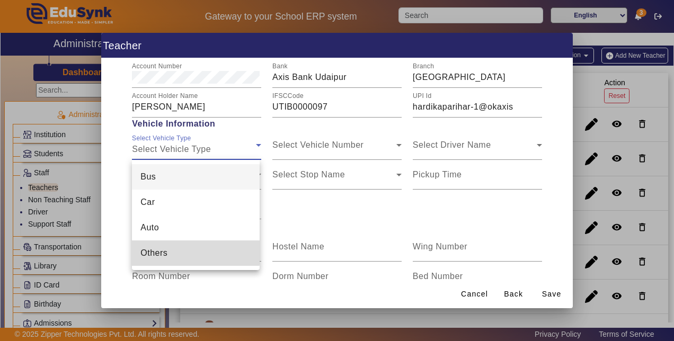
click at [166, 251] on span "Others" at bounding box center [154, 253] width 27 height 13
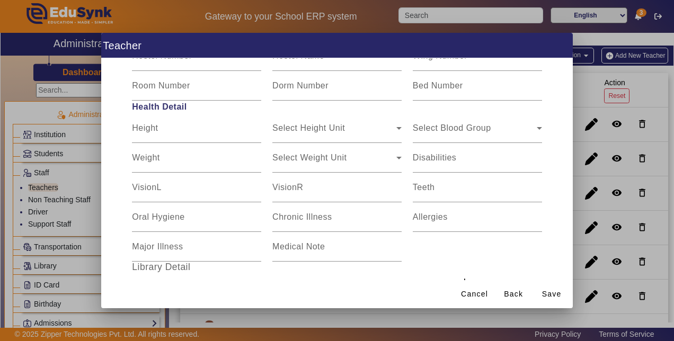
scroll to position [284, 0]
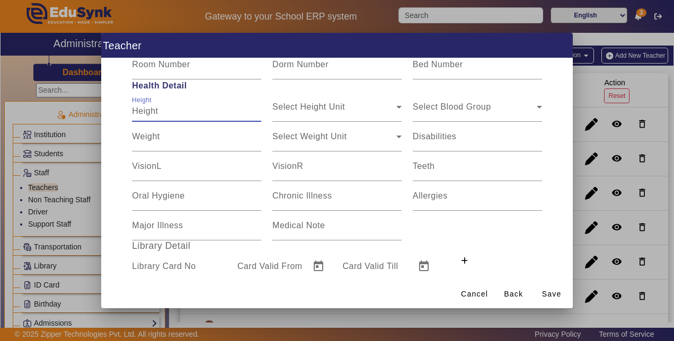
click at [137, 115] on input "Height" at bounding box center [196, 111] width 129 height 13
click at [318, 111] on span "Select Height Unit" at bounding box center [309, 111] width 73 height 9
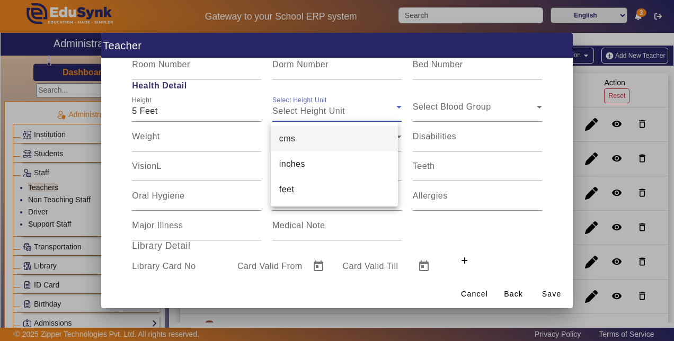
click at [318, 111] on div at bounding box center [337, 170] width 674 height 341
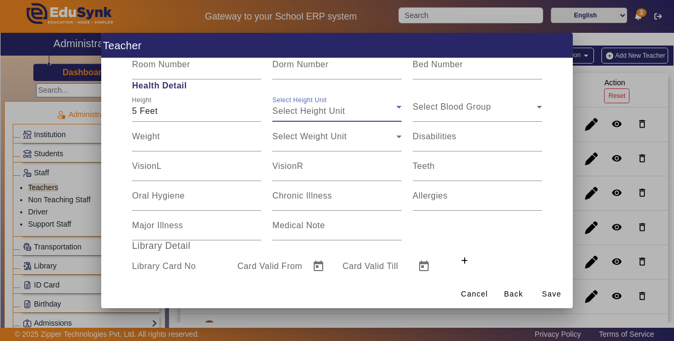
click at [362, 109] on div "Select Height Unit" at bounding box center [335, 111] width 124 height 13
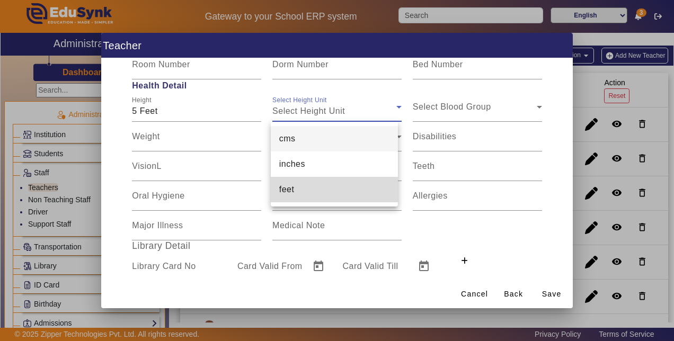
click at [293, 190] on span "feet" at bounding box center [286, 189] width 15 height 13
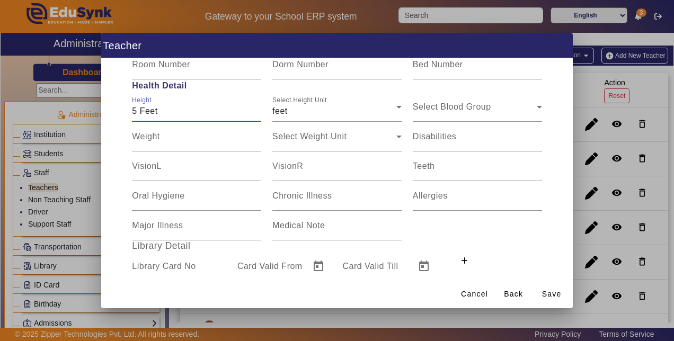
click at [161, 112] on input "5 Feet" at bounding box center [196, 111] width 129 height 13
type input "5"
click at [439, 112] on span "Select Blood Group" at bounding box center [452, 111] width 78 height 9
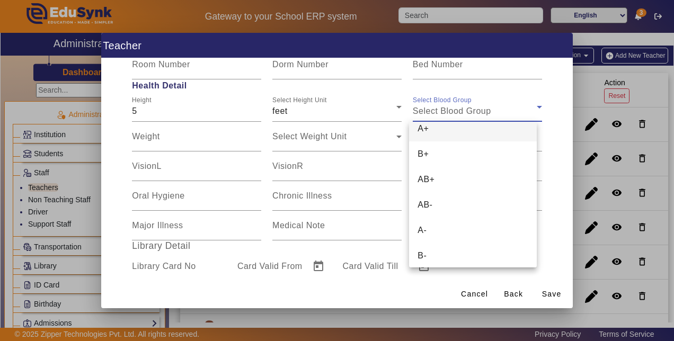
scroll to position [42, 0]
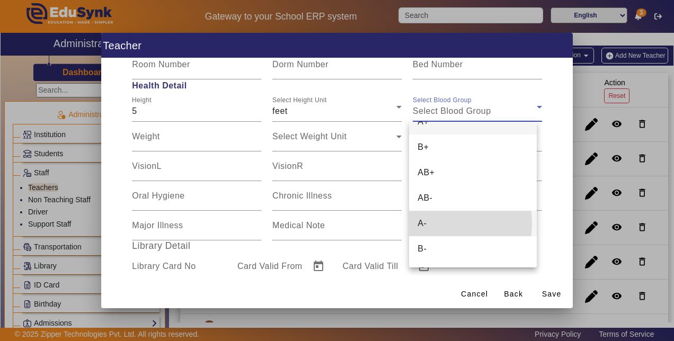
click at [433, 224] on mat-option "A-" at bounding box center [472, 223] width 127 height 25
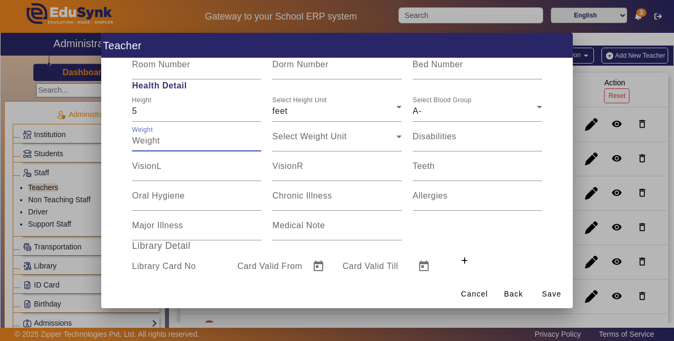
click at [144, 145] on input "Weight" at bounding box center [196, 141] width 129 height 13
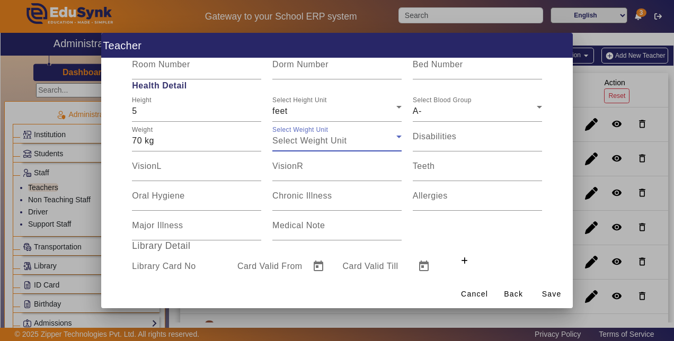
click at [338, 138] on span "Select Weight Unit" at bounding box center [310, 140] width 74 height 9
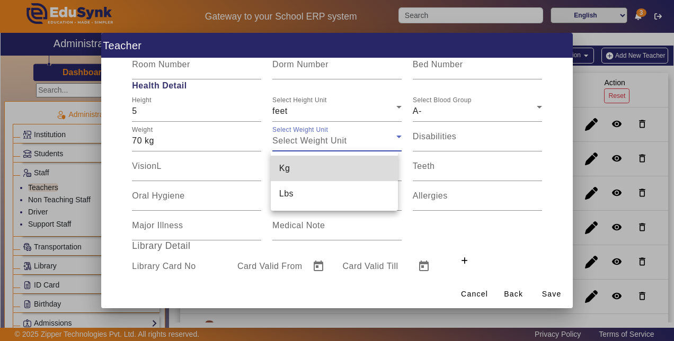
click at [285, 168] on span "Kg" at bounding box center [284, 168] width 11 height 13
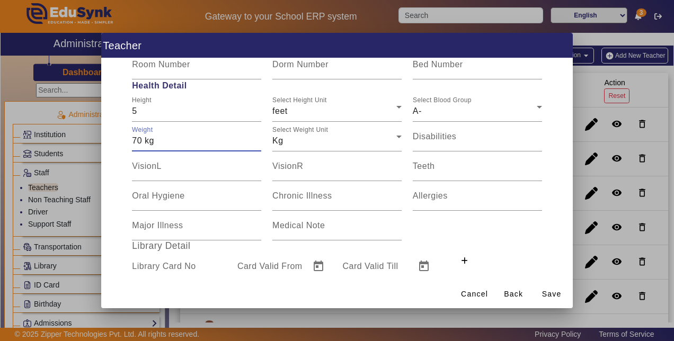
click at [174, 144] on input "70 kg" at bounding box center [196, 141] width 129 height 13
type input "70"
click at [434, 173] on input "Teeth" at bounding box center [477, 170] width 129 height 13
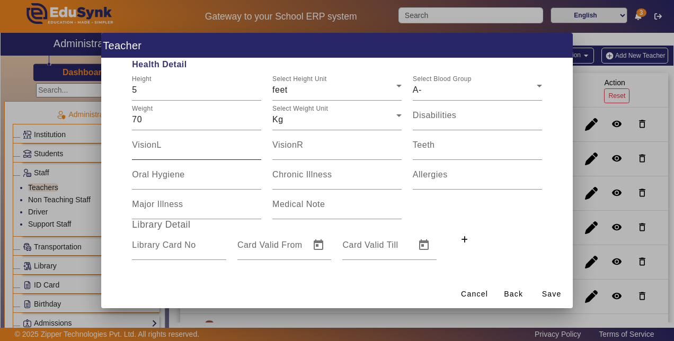
click at [140, 152] on input "VisionL" at bounding box center [196, 149] width 129 height 13
type input "6 by 6"
click at [284, 146] on mat-label "VisionR" at bounding box center [288, 145] width 31 height 9
click at [284, 146] on input "VisionR" at bounding box center [337, 149] width 129 height 13
type input "6 by 6"
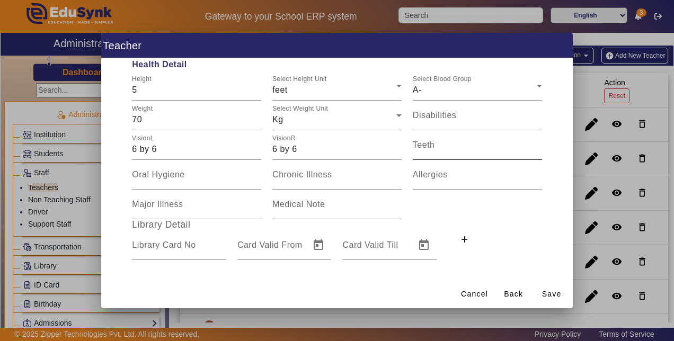
click at [427, 148] on mat-label "Teeth" at bounding box center [424, 145] width 22 height 9
click at [427, 148] on input "Teeth" at bounding box center [477, 149] width 129 height 13
click at [555, 296] on span "Save" at bounding box center [552, 294] width 20 height 11
click at [413, 147] on mat-label "Teeth" at bounding box center [424, 145] width 22 height 9
click at [413, 147] on input "Teeth" at bounding box center [477, 149] width 129 height 13
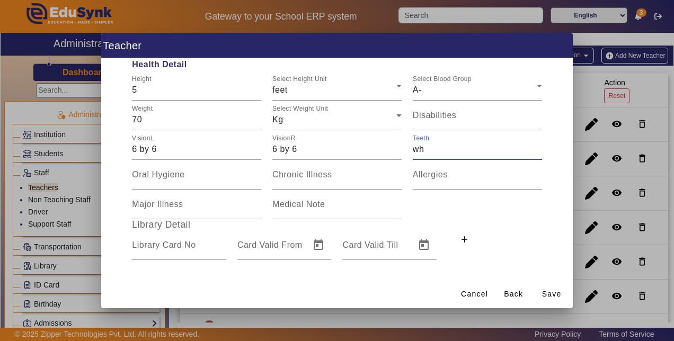
type input "w"
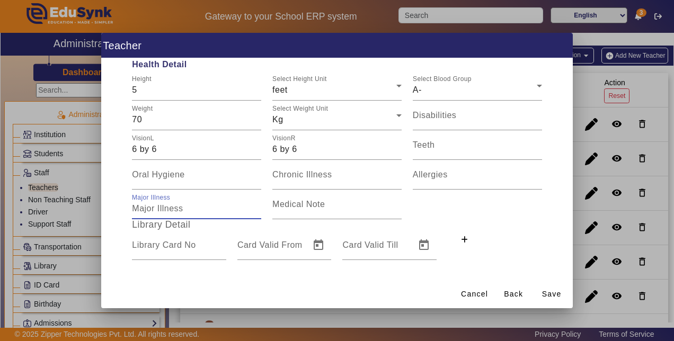
click at [152, 213] on input "Major Illness" at bounding box center [196, 209] width 129 height 13
type input "nil"
click at [292, 217] on div "Medical Note" at bounding box center [337, 205] width 129 height 30
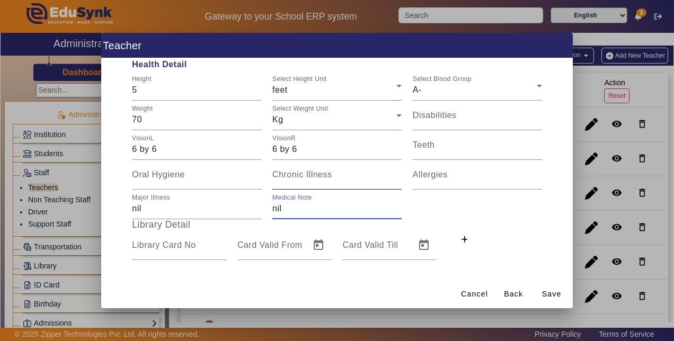
type input "nil"
click at [308, 183] on input "Chronic Illness" at bounding box center [337, 179] width 129 height 13
type input "nil"
click at [447, 179] on input "Allergies" at bounding box center [477, 179] width 129 height 13
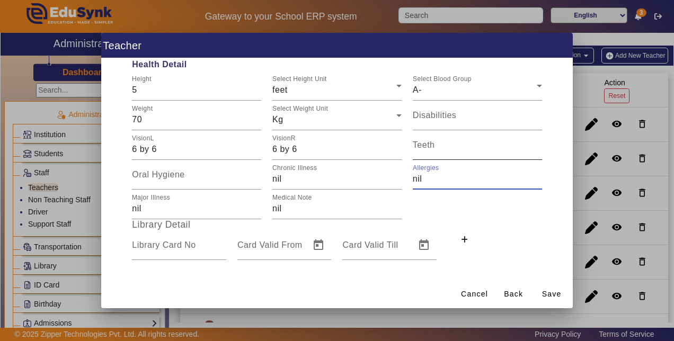
type input "nil"
click at [444, 152] on input "Teeth" at bounding box center [477, 149] width 129 height 13
type input "n"
type input "Normal"
click at [152, 181] on input "Oral Hygiene" at bounding box center [196, 179] width 129 height 13
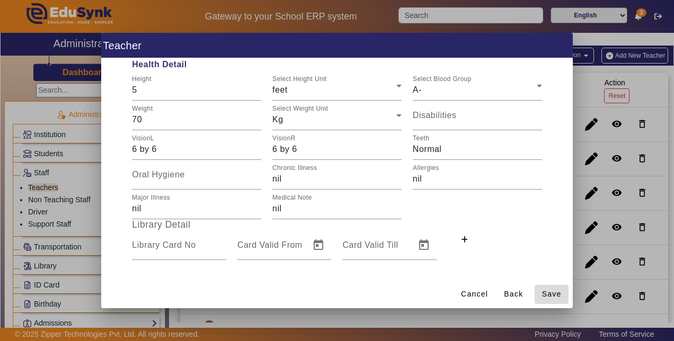
click at [556, 297] on span "Save" at bounding box center [552, 294] width 20 height 11
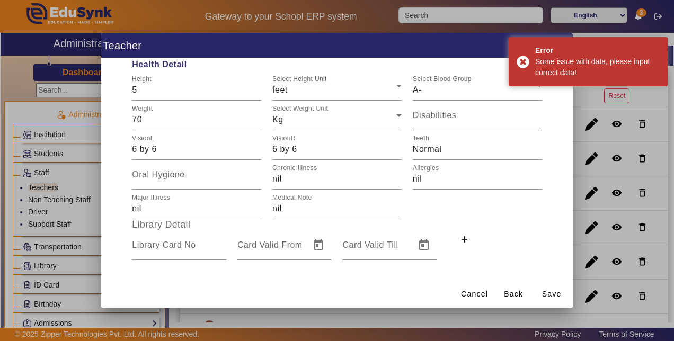
click at [443, 118] on mat-label "Disabilities" at bounding box center [434, 115] width 43 height 9
click at [443, 118] on input "Disabilities" at bounding box center [477, 119] width 129 height 13
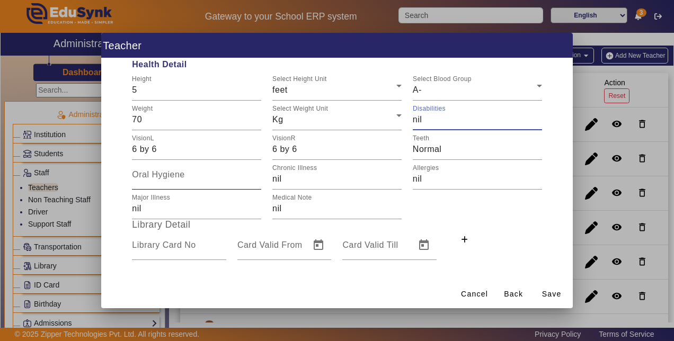
type input "nil"
click at [180, 182] on input "Oral Hygiene" at bounding box center [196, 179] width 129 height 13
type input "g"
type input "Good"
click at [161, 251] on input "Library Card No" at bounding box center [179, 249] width 94 height 13
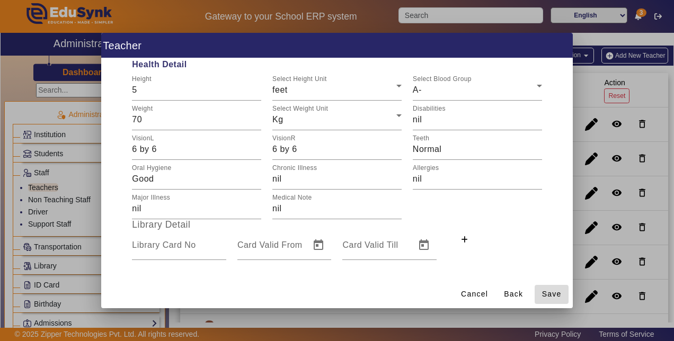
click at [551, 292] on span "Save" at bounding box center [552, 294] width 20 height 11
click at [192, 252] on input "Library Card No" at bounding box center [179, 249] width 94 height 13
type input "nil"
click at [547, 296] on span "Save" at bounding box center [552, 294] width 20 height 11
click at [558, 291] on span "Save" at bounding box center [552, 294] width 20 height 11
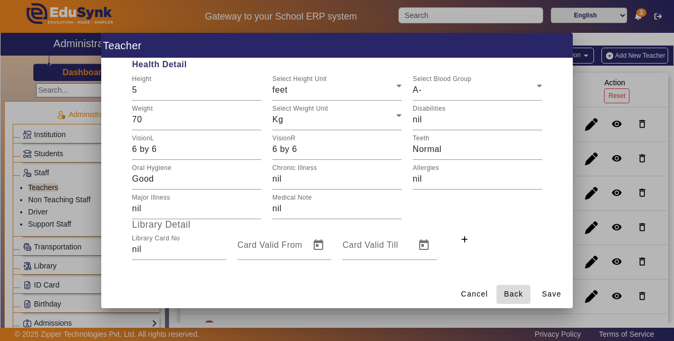
click at [514, 293] on span "Back" at bounding box center [513, 294] width 19 height 11
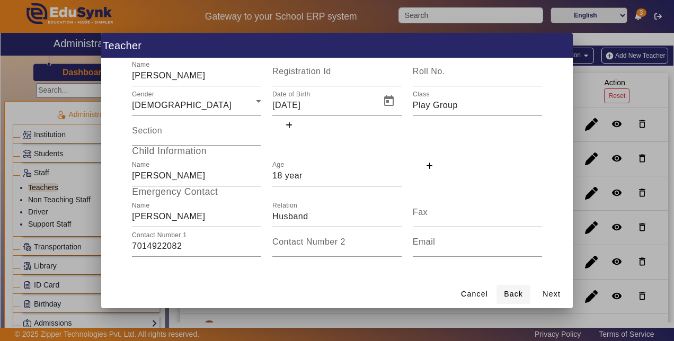
scroll to position [72, 0]
click at [514, 293] on span "Back" at bounding box center [513, 294] width 19 height 11
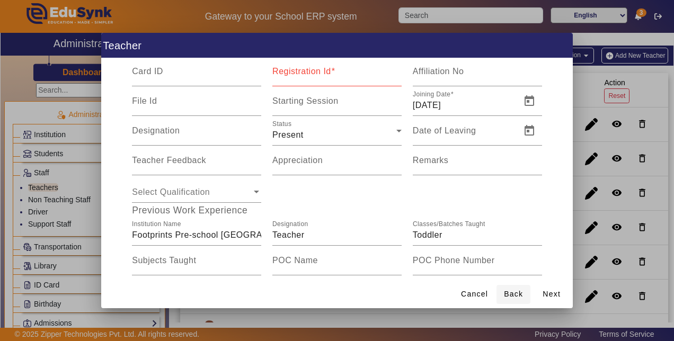
click at [514, 293] on span "Back" at bounding box center [513, 294] width 19 height 11
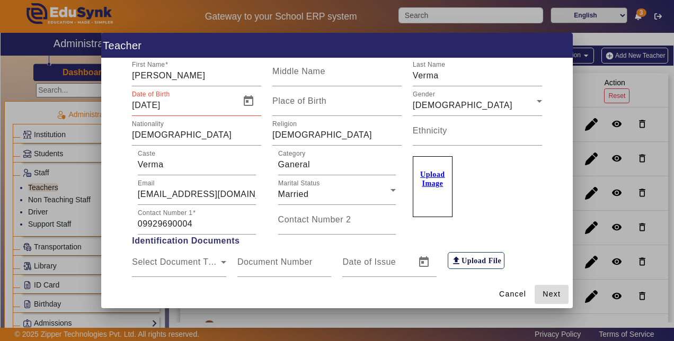
click at [550, 290] on span "Next" at bounding box center [552, 294] width 18 height 11
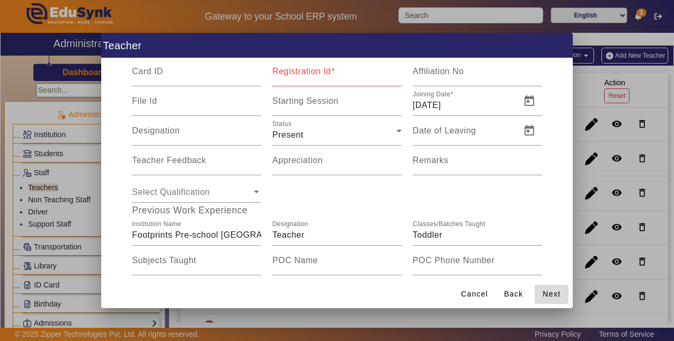
click at [550, 290] on span "Next" at bounding box center [552, 294] width 18 height 11
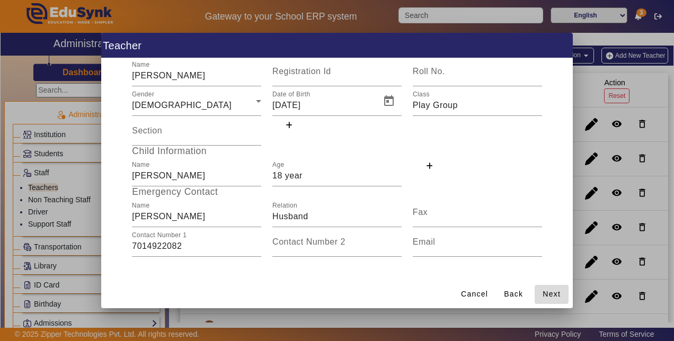
click at [550, 290] on span "Next" at bounding box center [552, 294] width 18 height 11
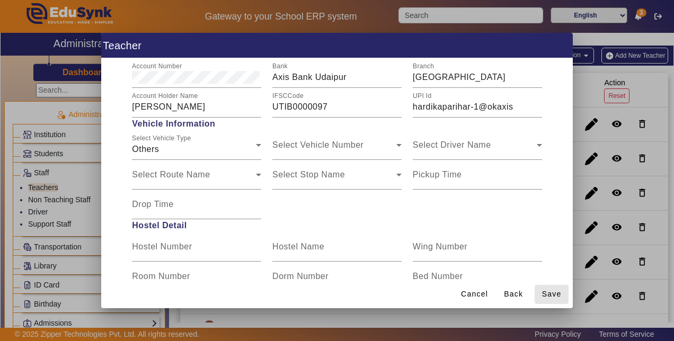
click at [550, 290] on span "Save" at bounding box center [552, 294] width 20 height 11
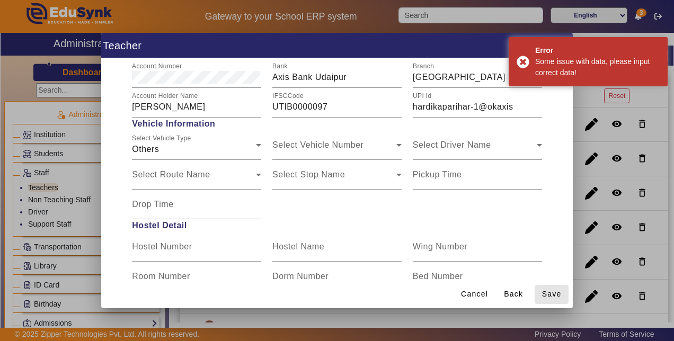
click at [550, 290] on span "Save" at bounding box center [552, 294] width 20 height 11
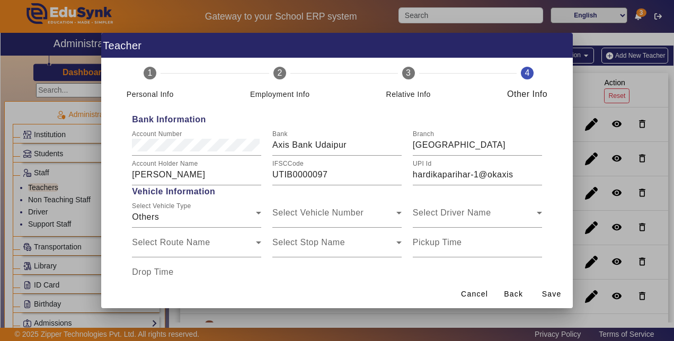
scroll to position [0, 0]
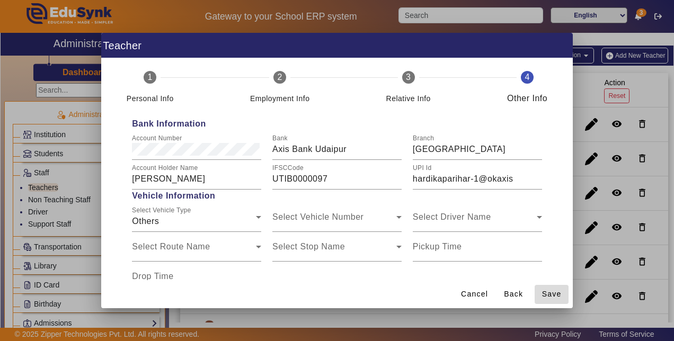
click at [557, 291] on span "Save" at bounding box center [552, 294] width 20 height 11
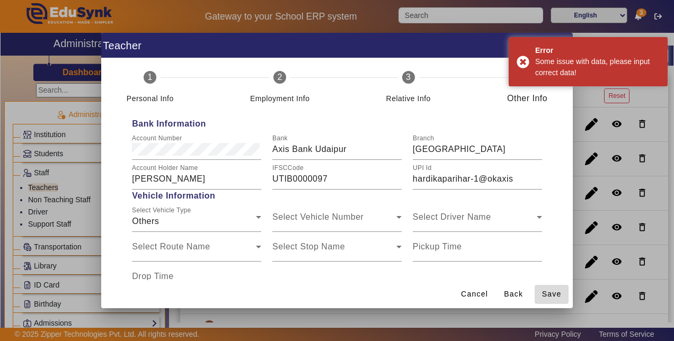
click at [557, 291] on span "Save" at bounding box center [552, 294] width 20 height 11
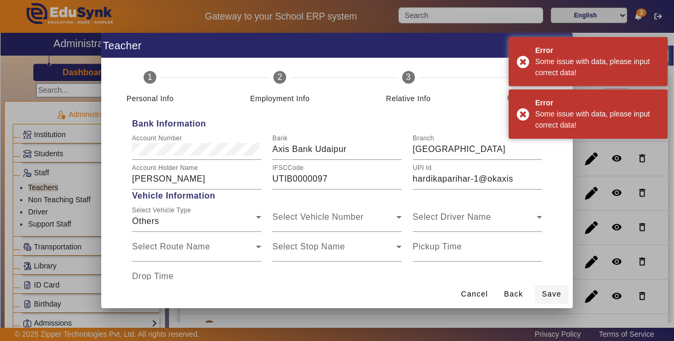
click at [557, 291] on span "Save" at bounding box center [552, 294] width 20 height 11
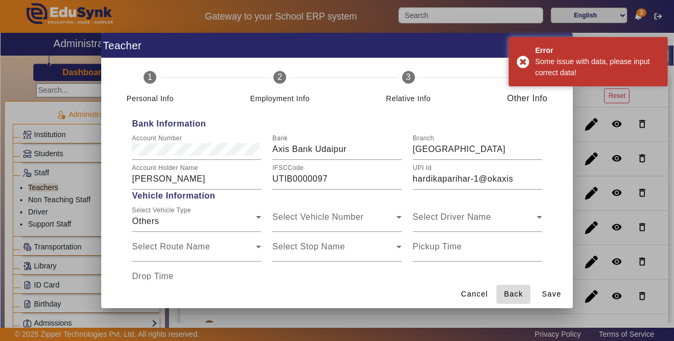
click at [515, 289] on span "Back" at bounding box center [513, 294] width 19 height 11
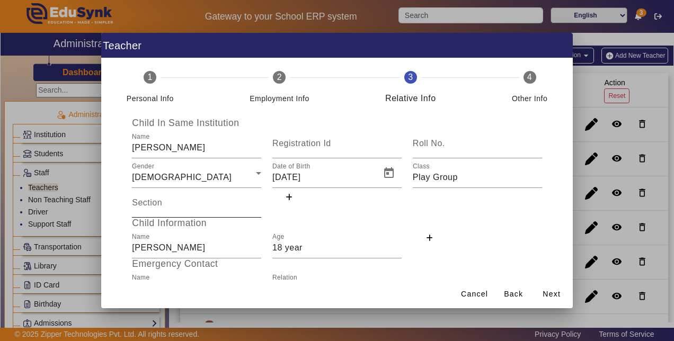
click at [146, 207] on mat-label "Section" at bounding box center [147, 202] width 30 height 9
click at [146, 207] on input "Section" at bounding box center [196, 207] width 129 height 13
type input "a"
type input "A"
click at [148, 275] on mat-label "Name" at bounding box center [141, 278] width 18 height 7
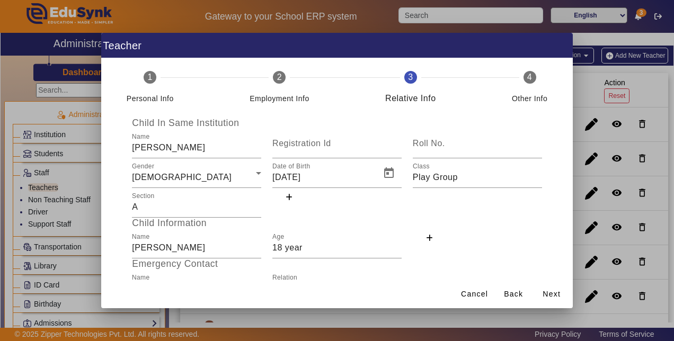
click at [148, 283] on input "[PERSON_NAME]" at bounding box center [196, 289] width 129 height 13
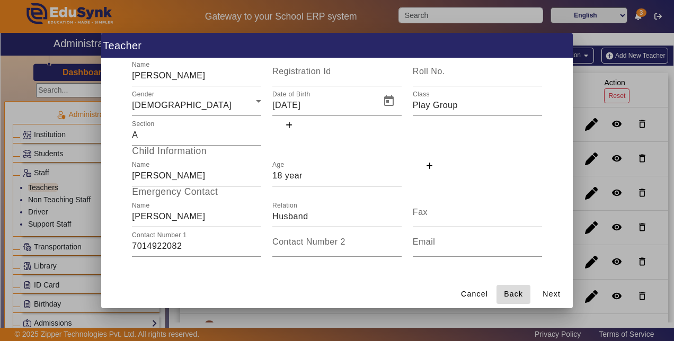
click at [511, 294] on span "Back" at bounding box center [513, 294] width 19 height 11
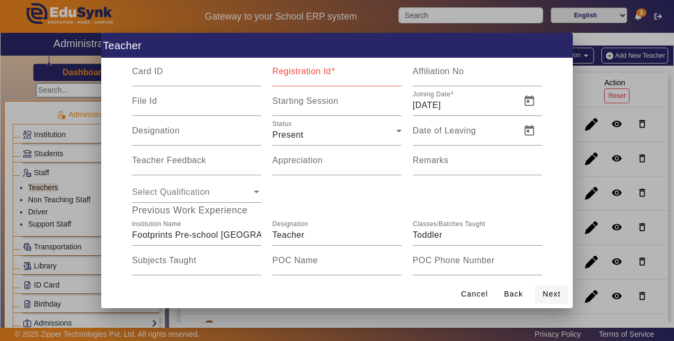
click at [555, 291] on span "Next" at bounding box center [552, 294] width 18 height 11
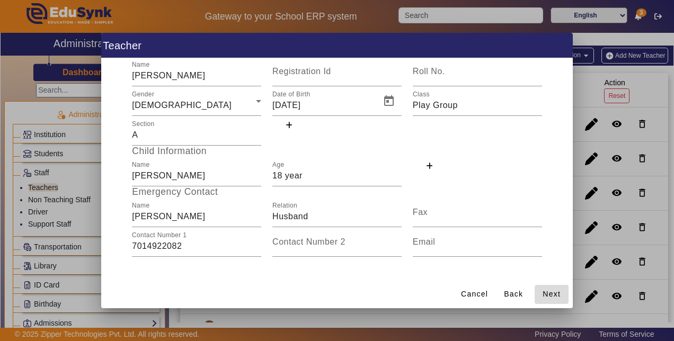
click at [555, 291] on span "Next" at bounding box center [552, 294] width 18 height 11
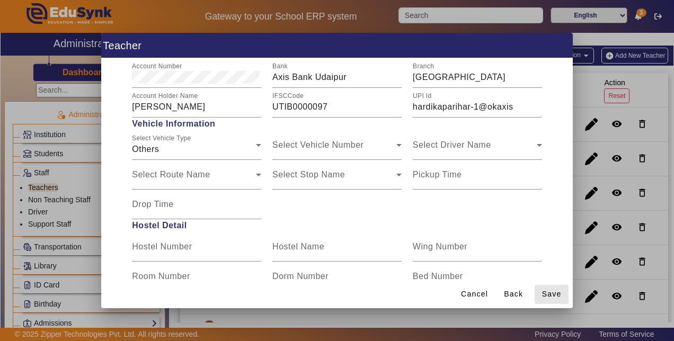
click at [555, 291] on span "Save" at bounding box center [552, 294] width 20 height 11
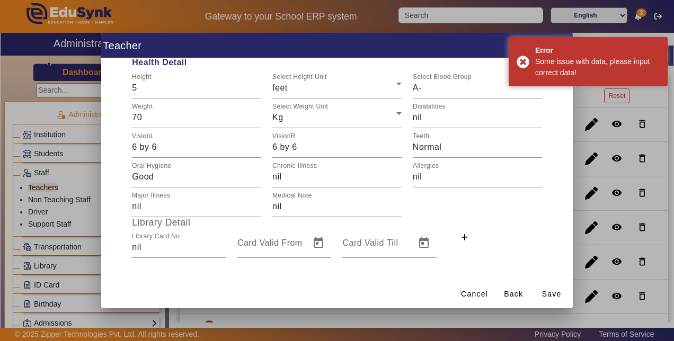
scroll to position [309, 0]
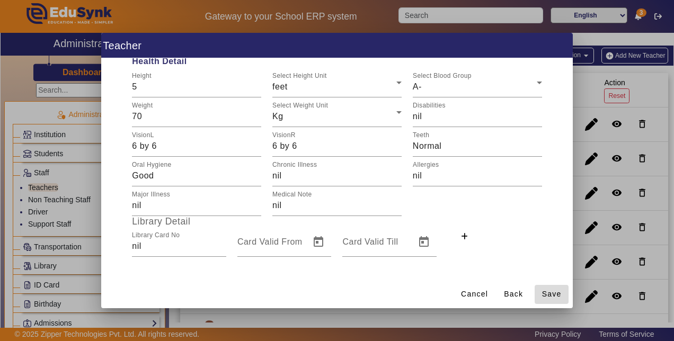
click at [553, 296] on span "Save" at bounding box center [552, 294] width 20 height 11
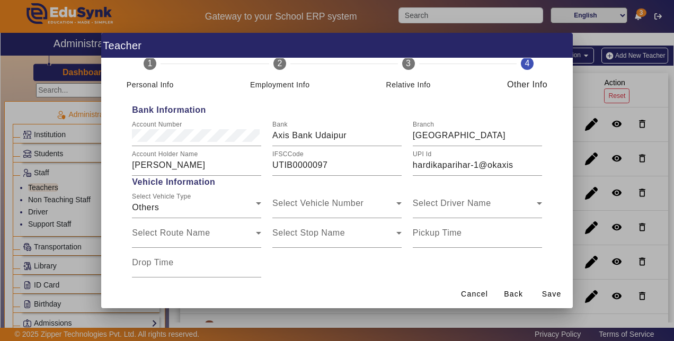
scroll to position [0, 0]
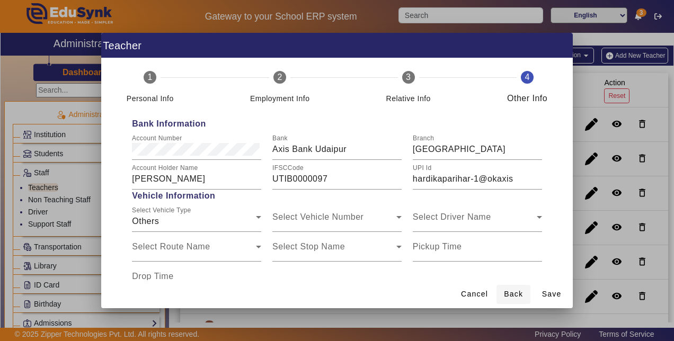
click at [512, 287] on span at bounding box center [514, 294] width 34 height 25
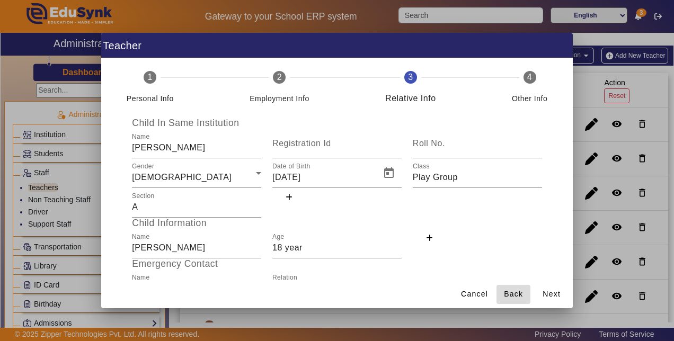
click at [512, 287] on span at bounding box center [514, 294] width 34 height 25
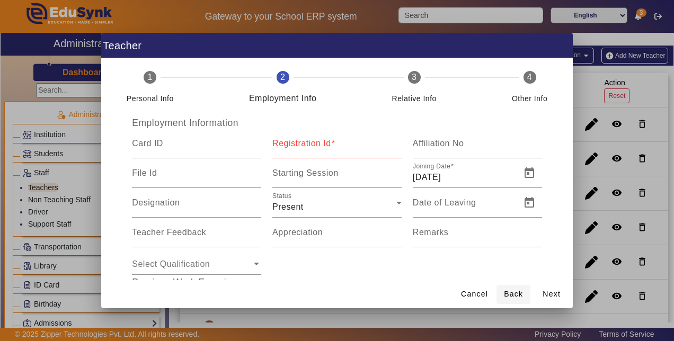
click at [512, 287] on span at bounding box center [514, 294] width 34 height 25
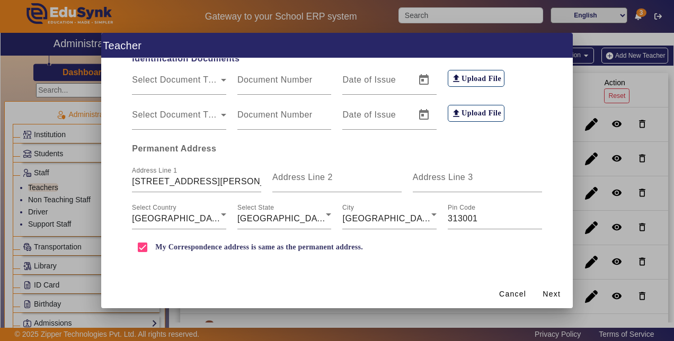
scroll to position [255, 0]
click at [551, 292] on span "Next" at bounding box center [552, 294] width 18 height 11
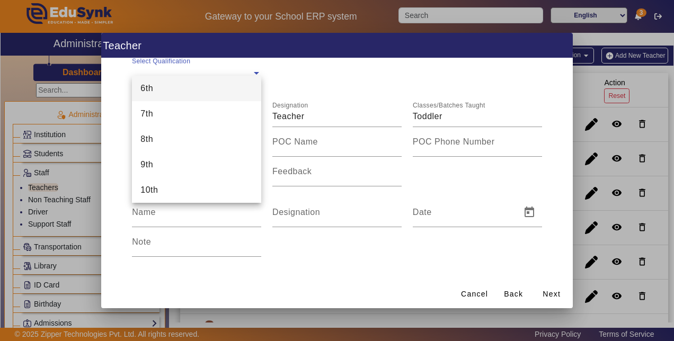
click at [254, 74] on span at bounding box center [257, 72] width 10 height 13
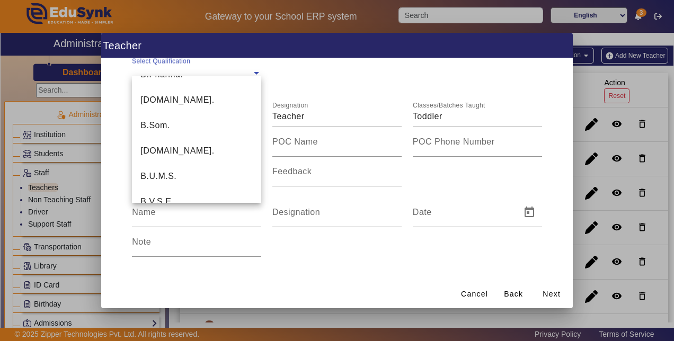
scroll to position [502, 0]
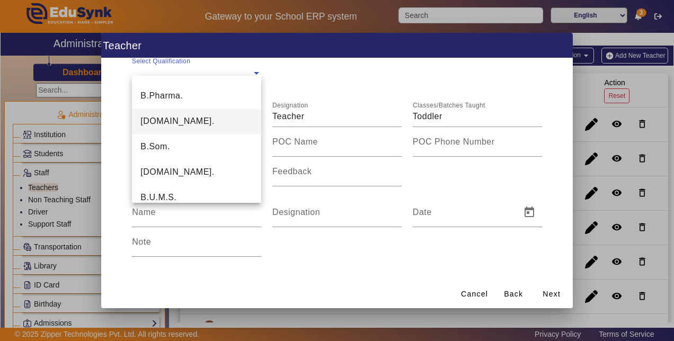
click at [156, 120] on span "[DOMAIN_NAME]." at bounding box center [178, 121] width 74 height 9
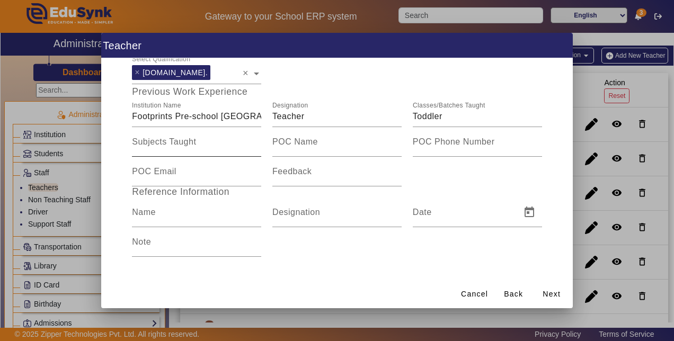
click at [153, 145] on mat-label "Subjects Taught" at bounding box center [164, 141] width 64 height 9
click at [153, 145] on input "Subjects Taught" at bounding box center [196, 146] width 129 height 13
click at [549, 289] on span "Next" at bounding box center [552, 294] width 18 height 11
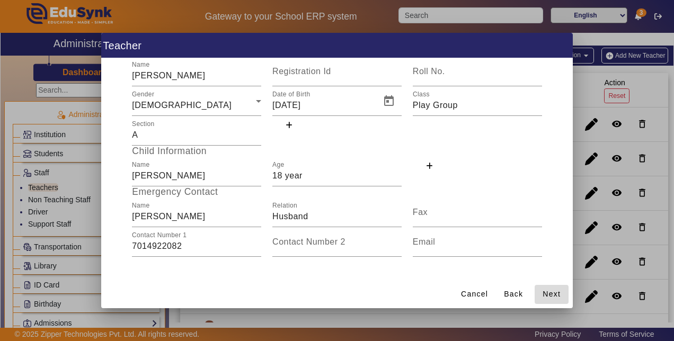
click at [557, 293] on span "Next" at bounding box center [552, 294] width 18 height 11
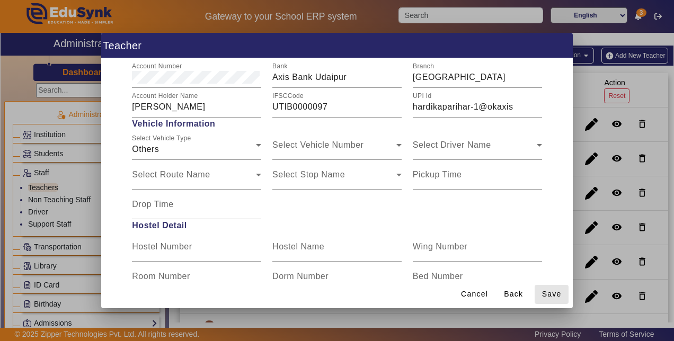
click at [557, 293] on span "Save" at bounding box center [552, 294] width 20 height 11
